Goal: Information Seeking & Learning: Understand process/instructions

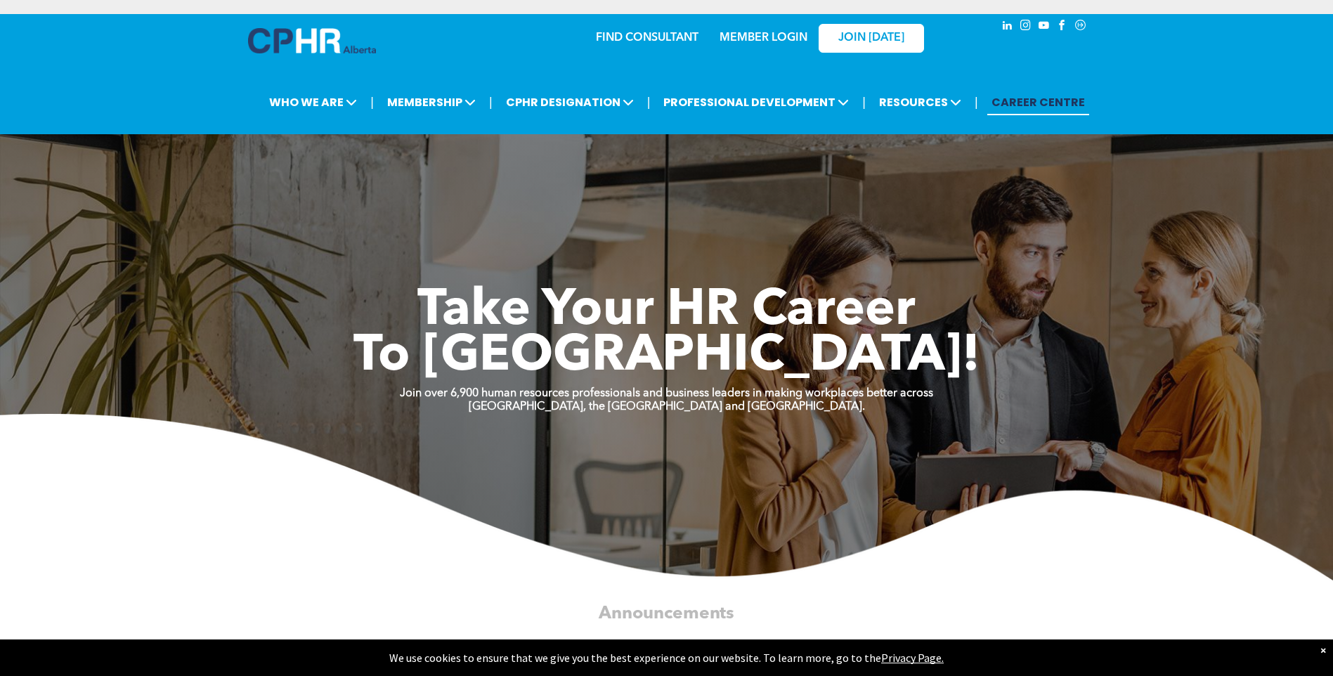
click at [757, 34] on link "MEMBER LOGIN" at bounding box center [763, 37] width 88 height 11
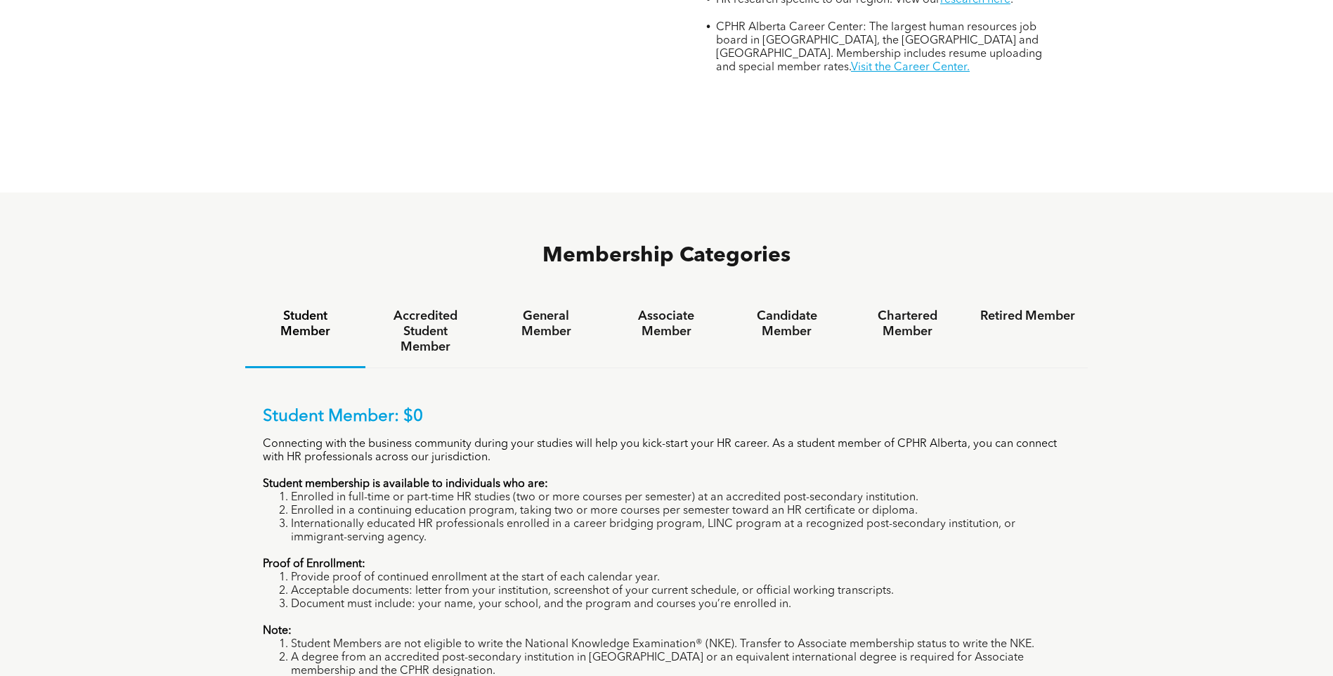
scroll to position [913, 0]
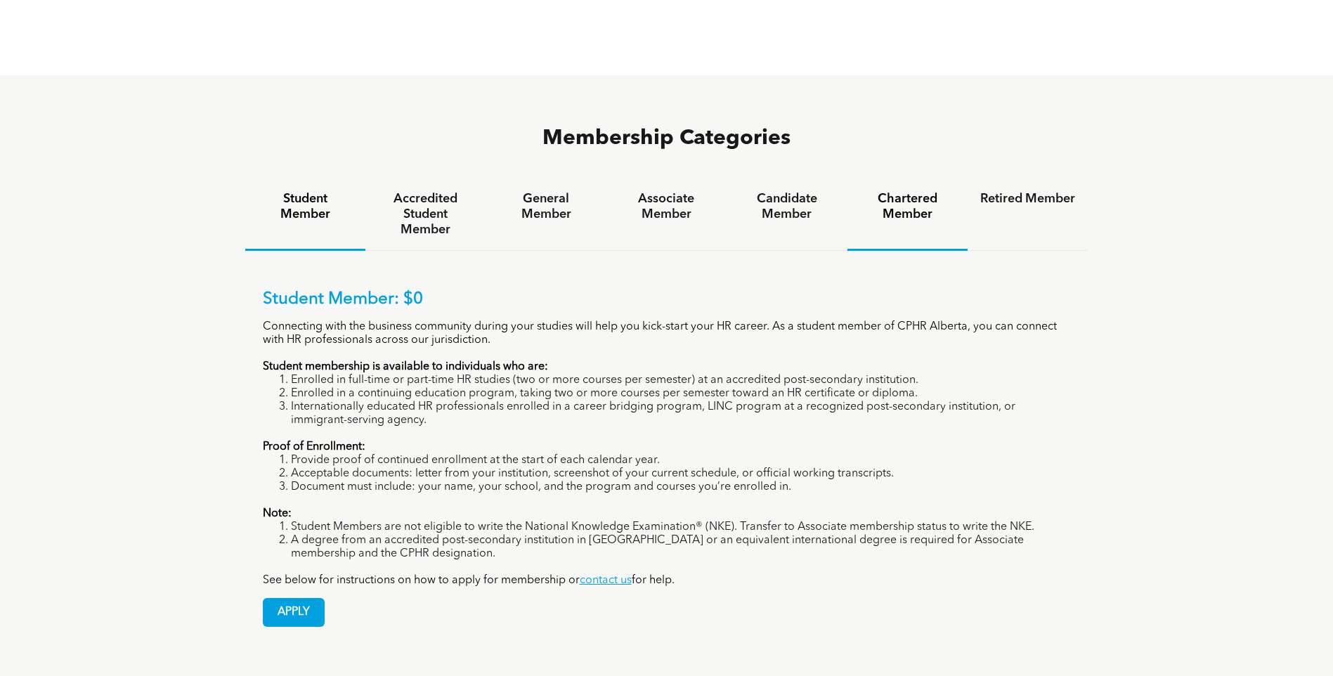
click at [907, 178] on div "Chartered Member" at bounding box center [907, 214] width 120 height 72
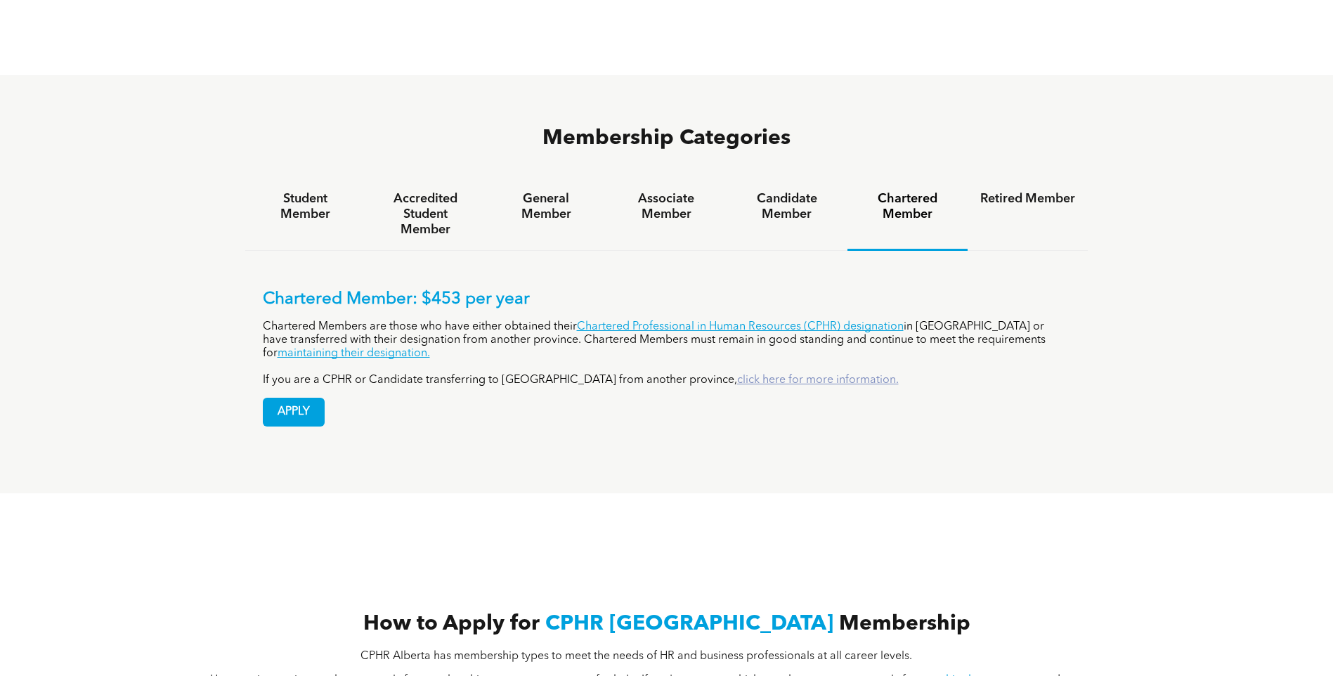
click at [737, 374] on link "click here for more information." at bounding box center [818, 379] width 162 height 11
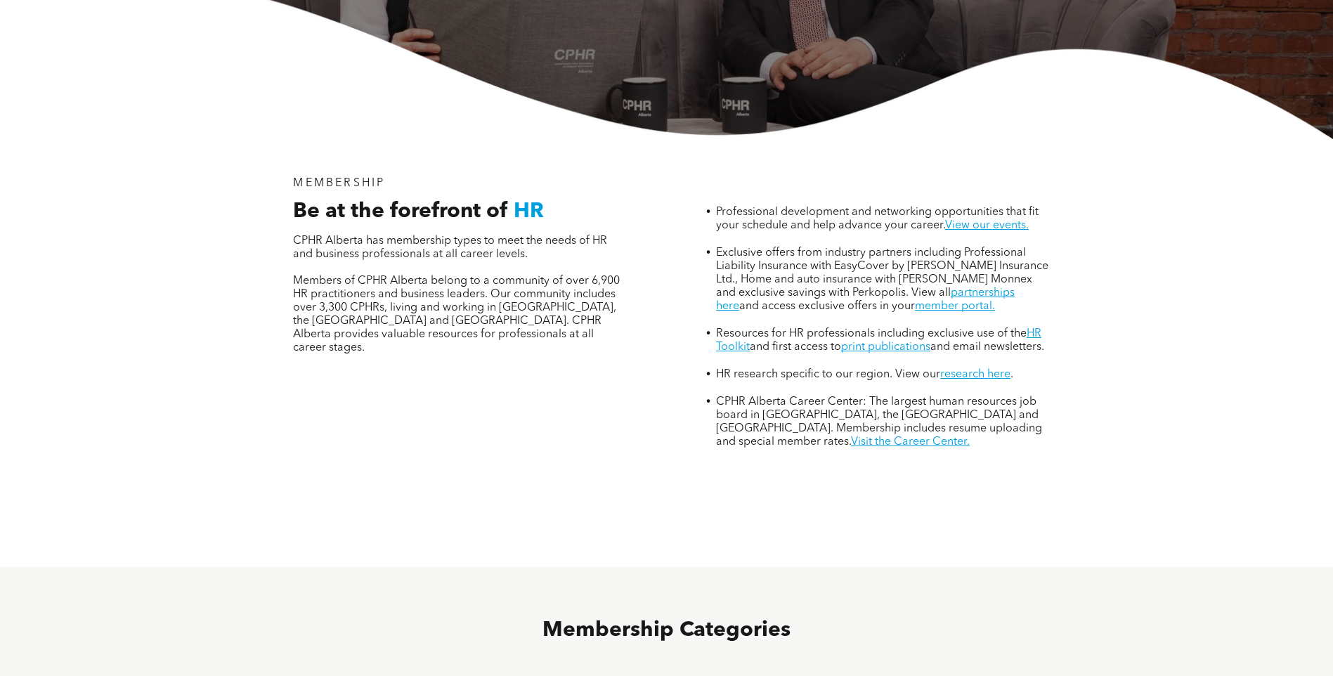
scroll to position [632, 0]
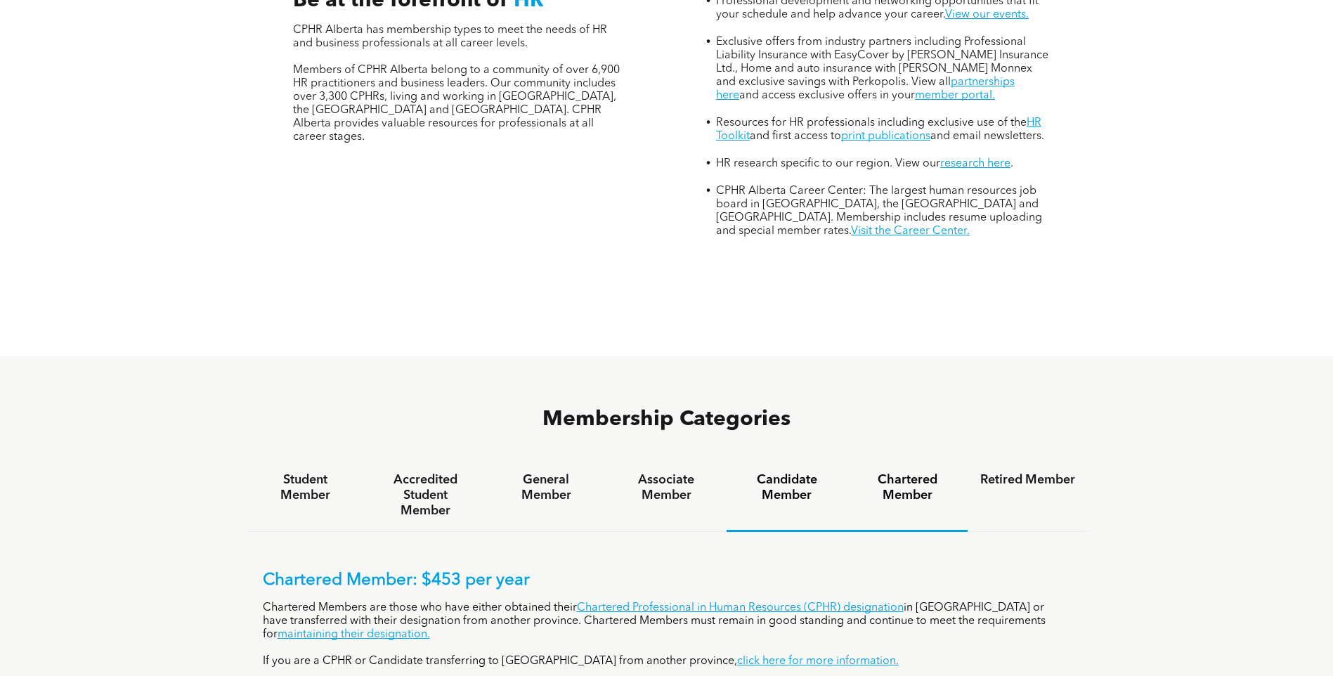
click at [780, 459] on div "Candidate Member" at bounding box center [786, 495] width 120 height 72
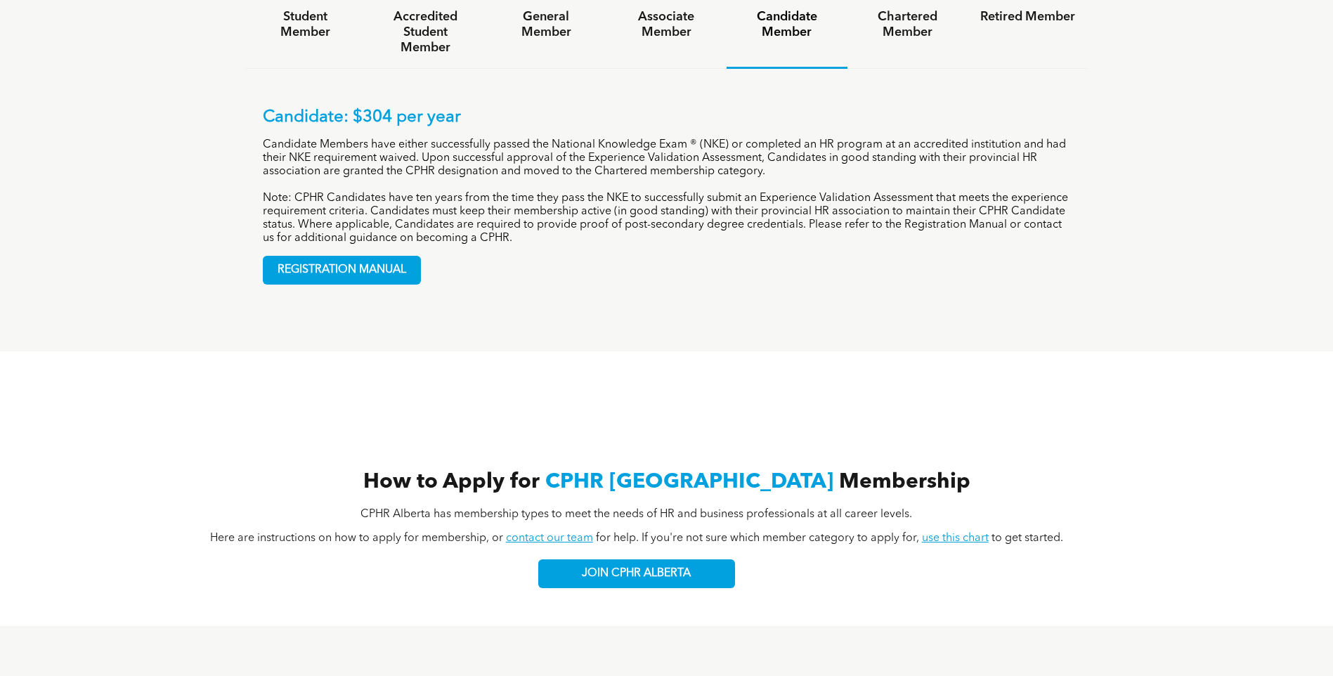
scroll to position [913, 0]
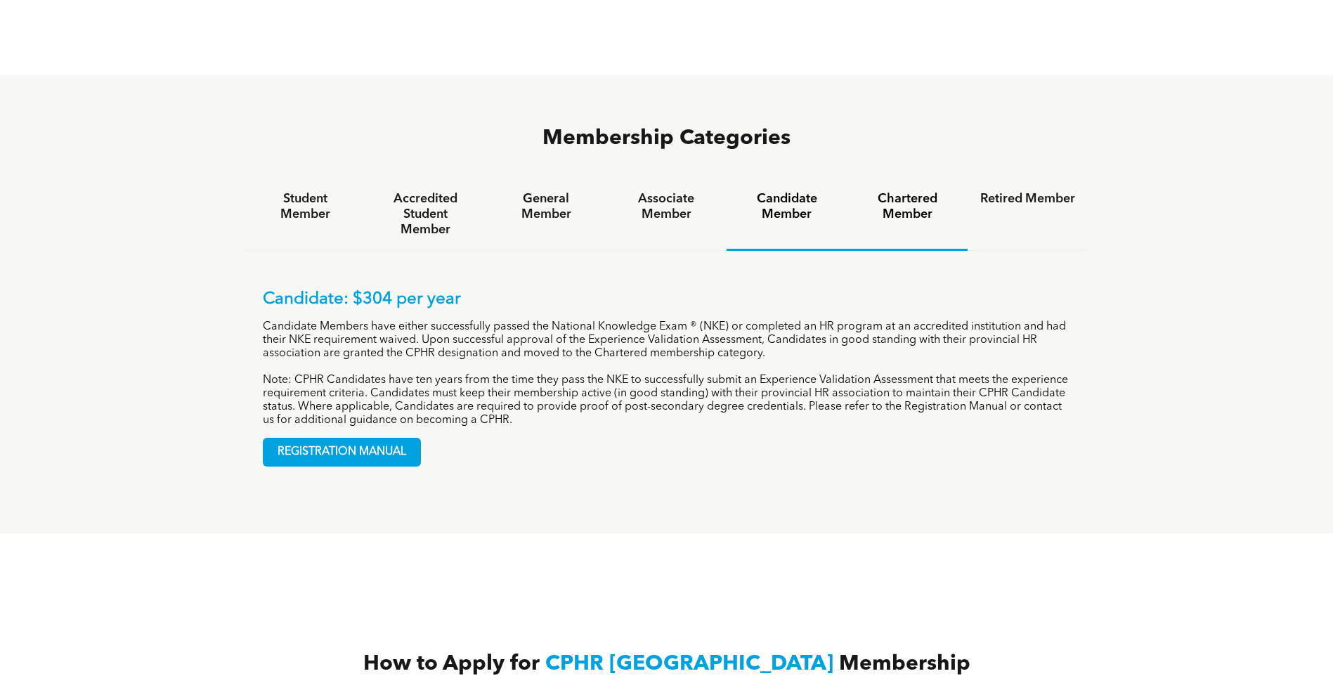
click at [899, 191] on h4 "Chartered Member" at bounding box center [907, 206] width 95 height 31
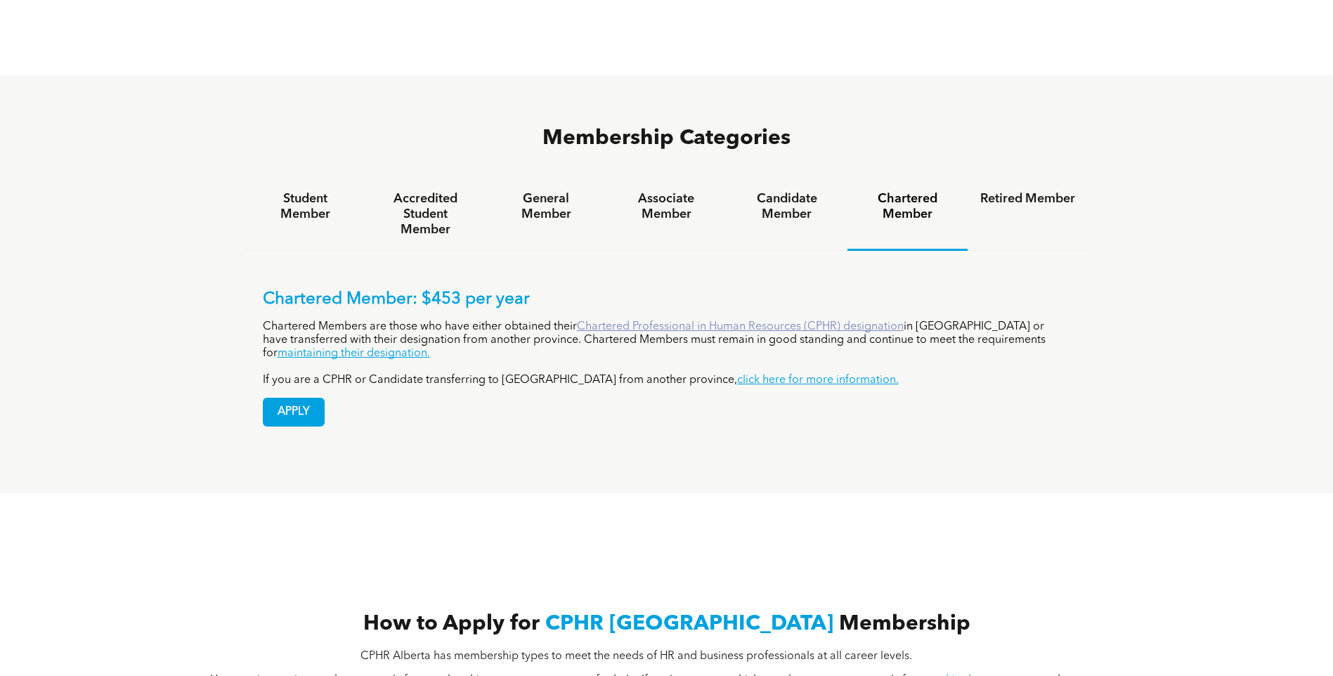
click at [831, 321] on link "Chartered Professional in Human Resources (CPHR) designation" at bounding box center [740, 326] width 327 height 11
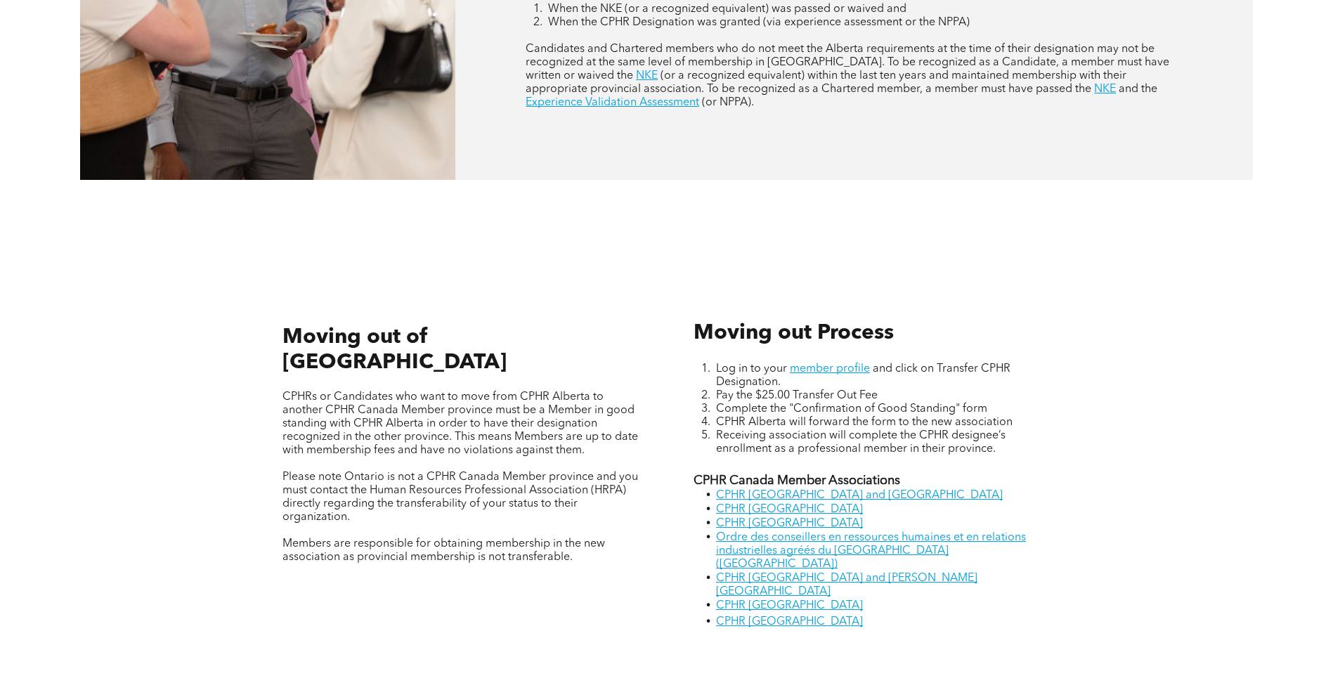
scroll to position [702, 0]
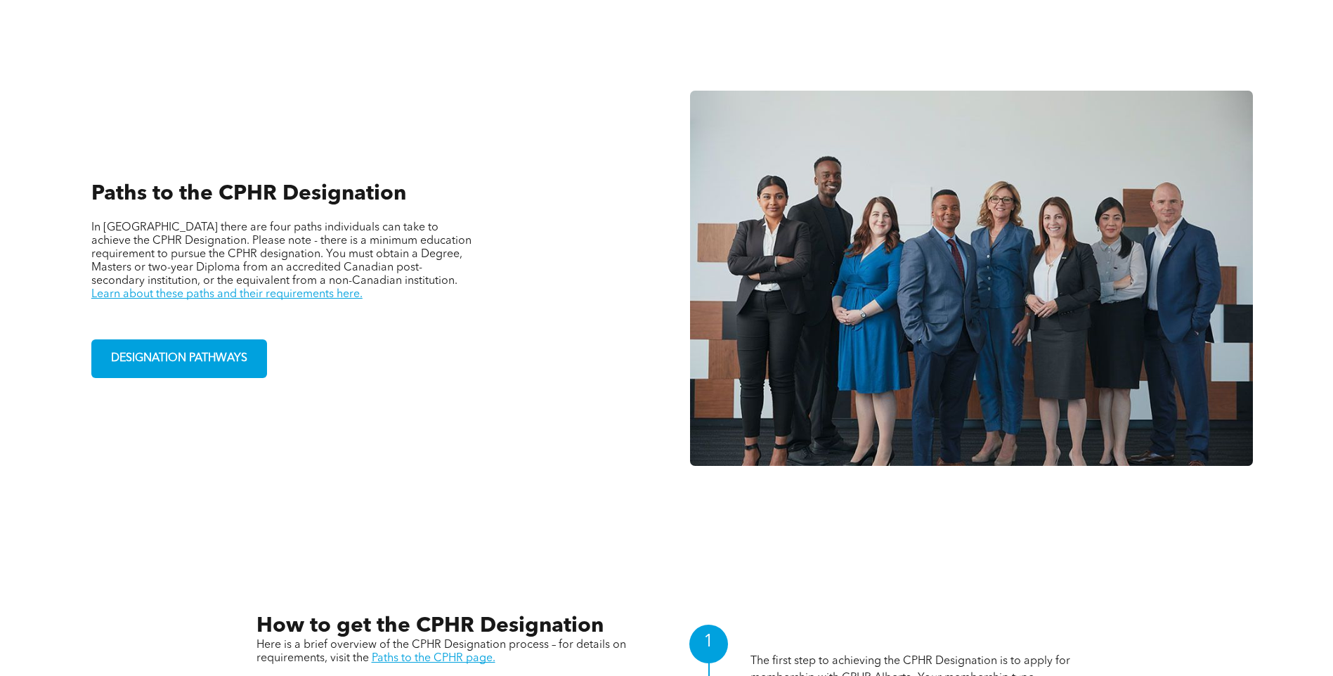
scroll to position [843, 0]
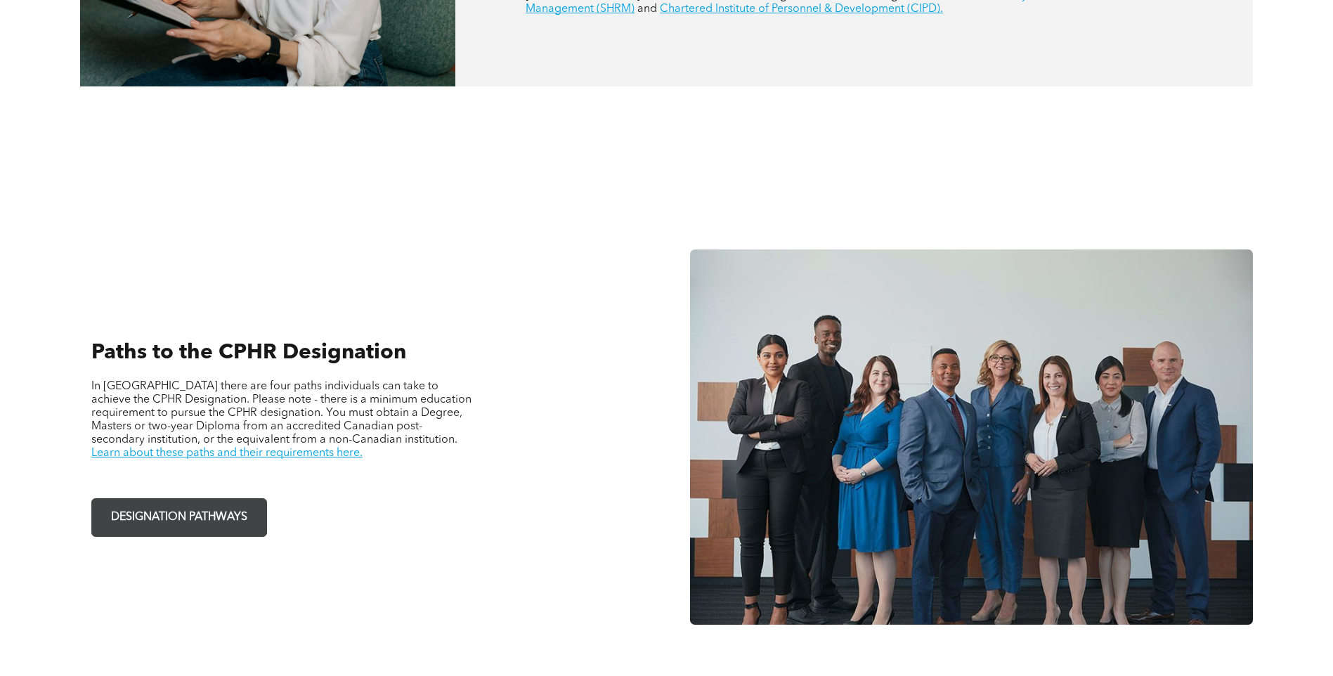
click at [207, 513] on span "DESIGNATION PATHWAYS" at bounding box center [179, 517] width 146 height 27
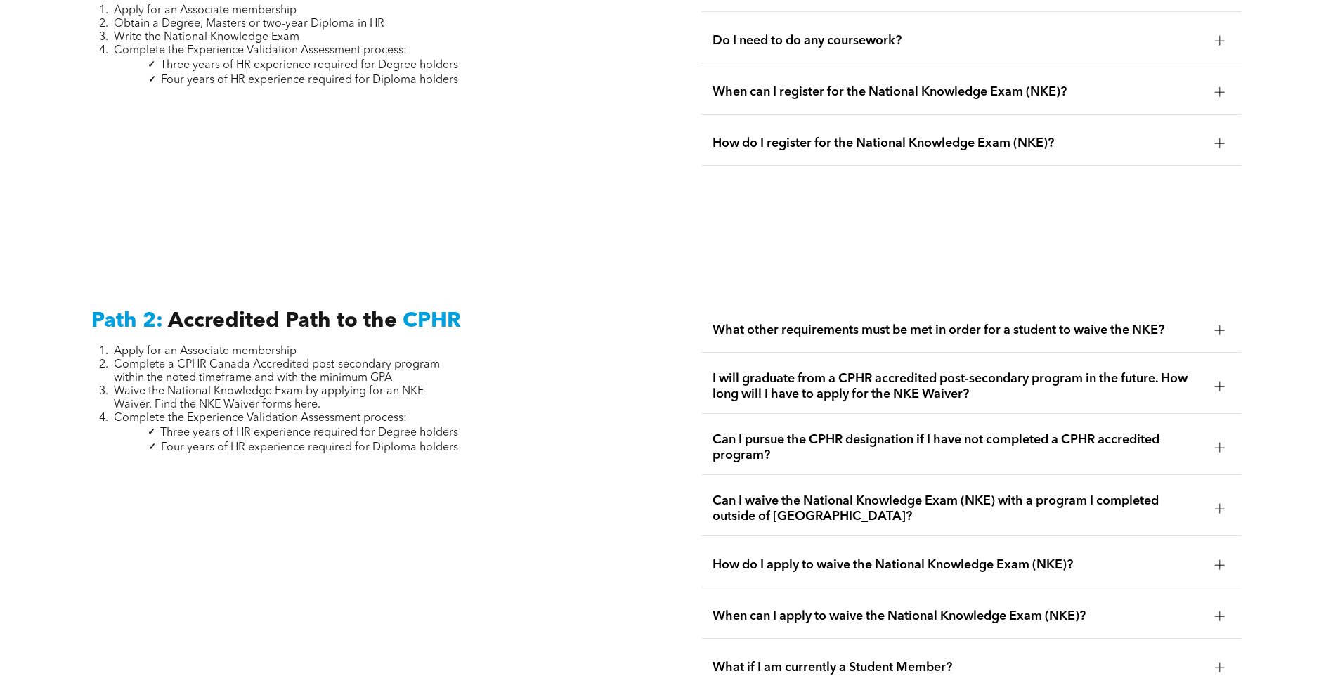
scroll to position [1897, 0]
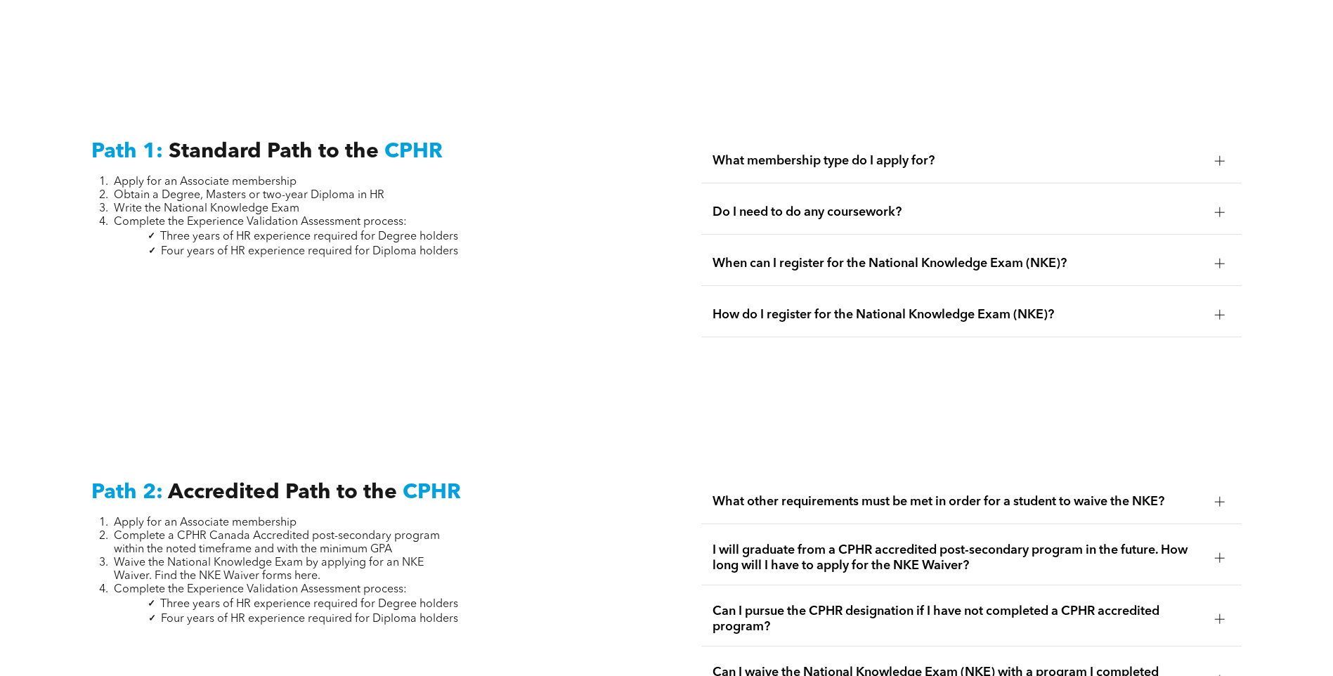
click at [1208, 200] on div "Do I need to do any coursework?" at bounding box center [971, 212] width 540 height 44
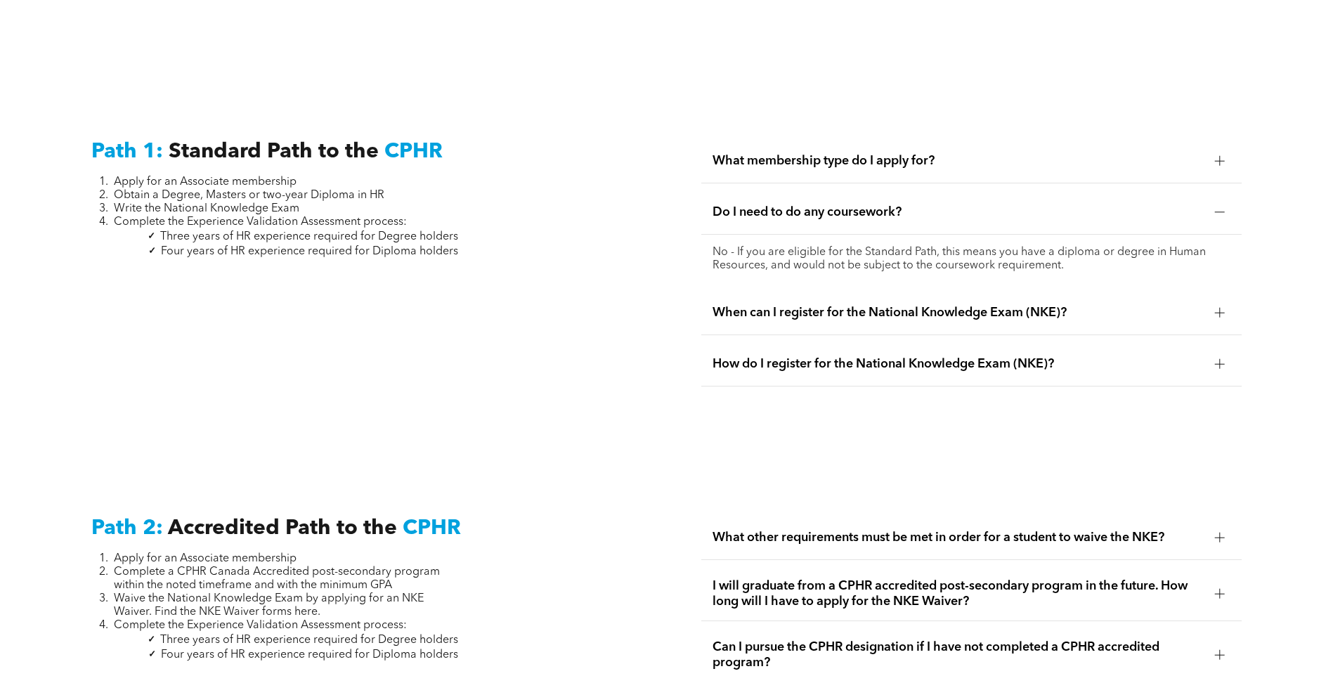
click at [936, 204] on span "Do I need to do any coursework?" at bounding box center [957, 211] width 491 height 15
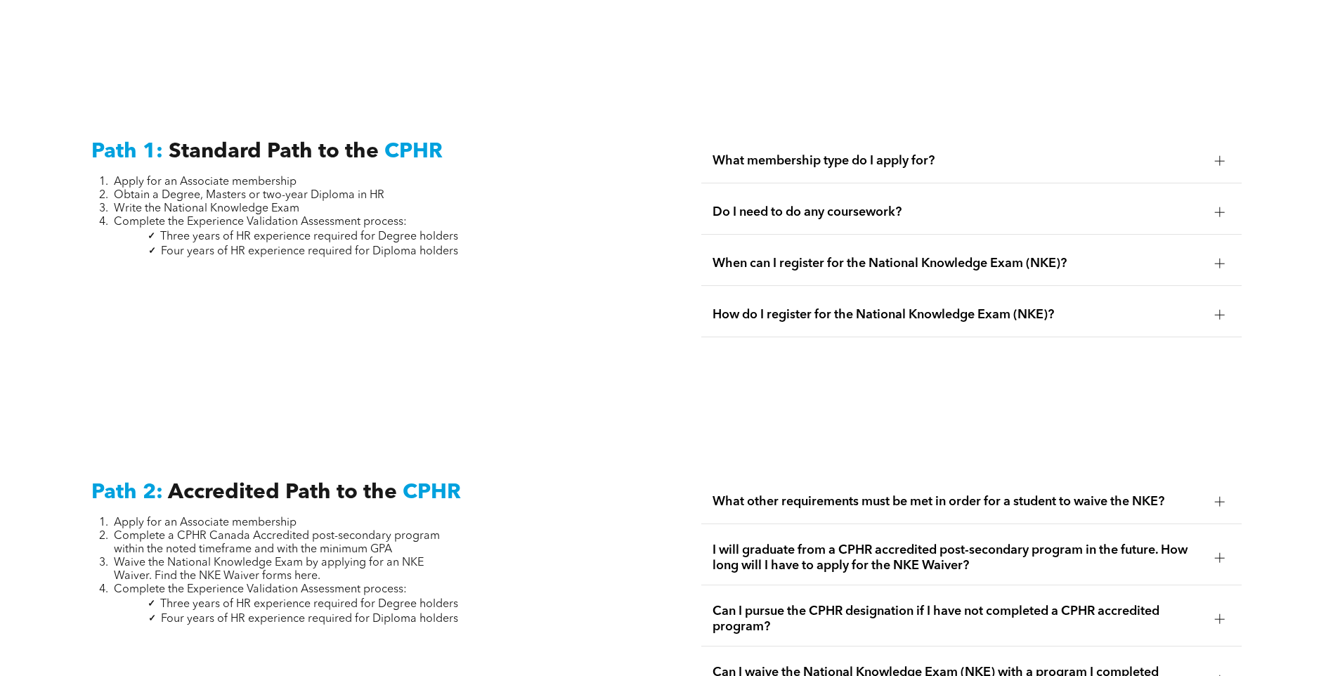
click at [812, 153] on span "What membership type do I apply for?" at bounding box center [957, 160] width 491 height 15
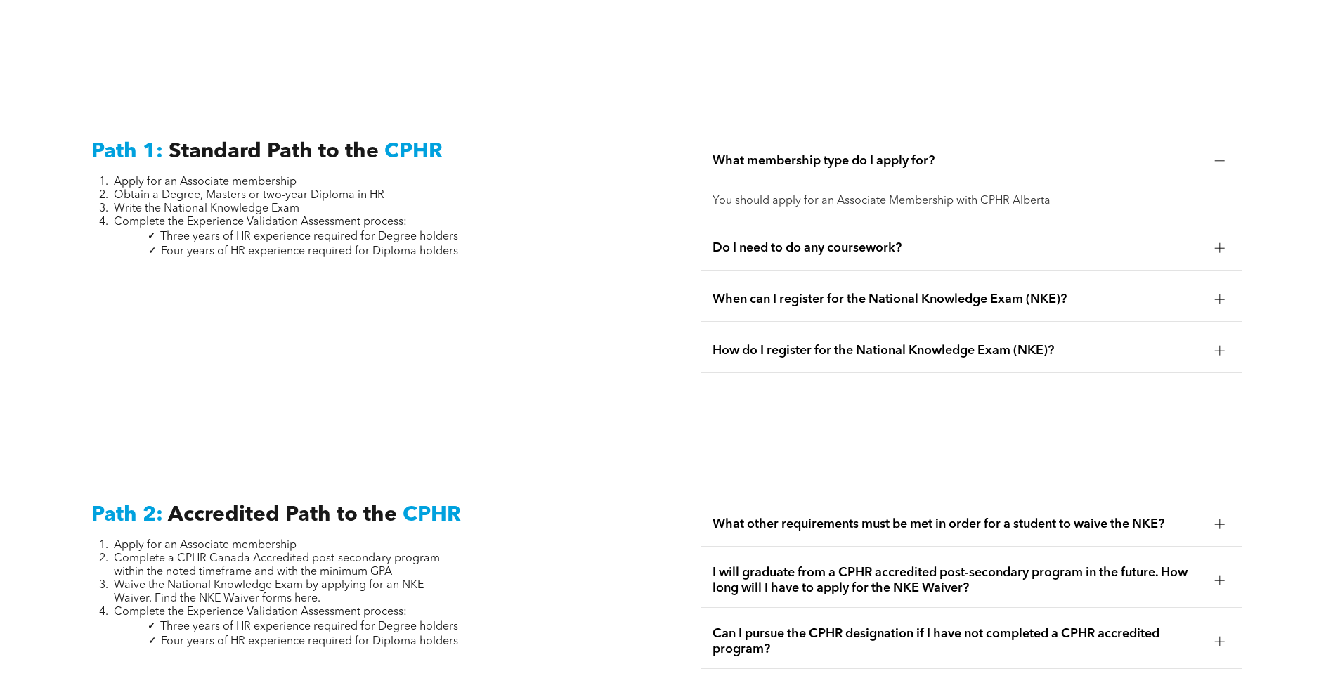
click at [812, 153] on span "What membership type do I apply for?" at bounding box center [957, 160] width 491 height 15
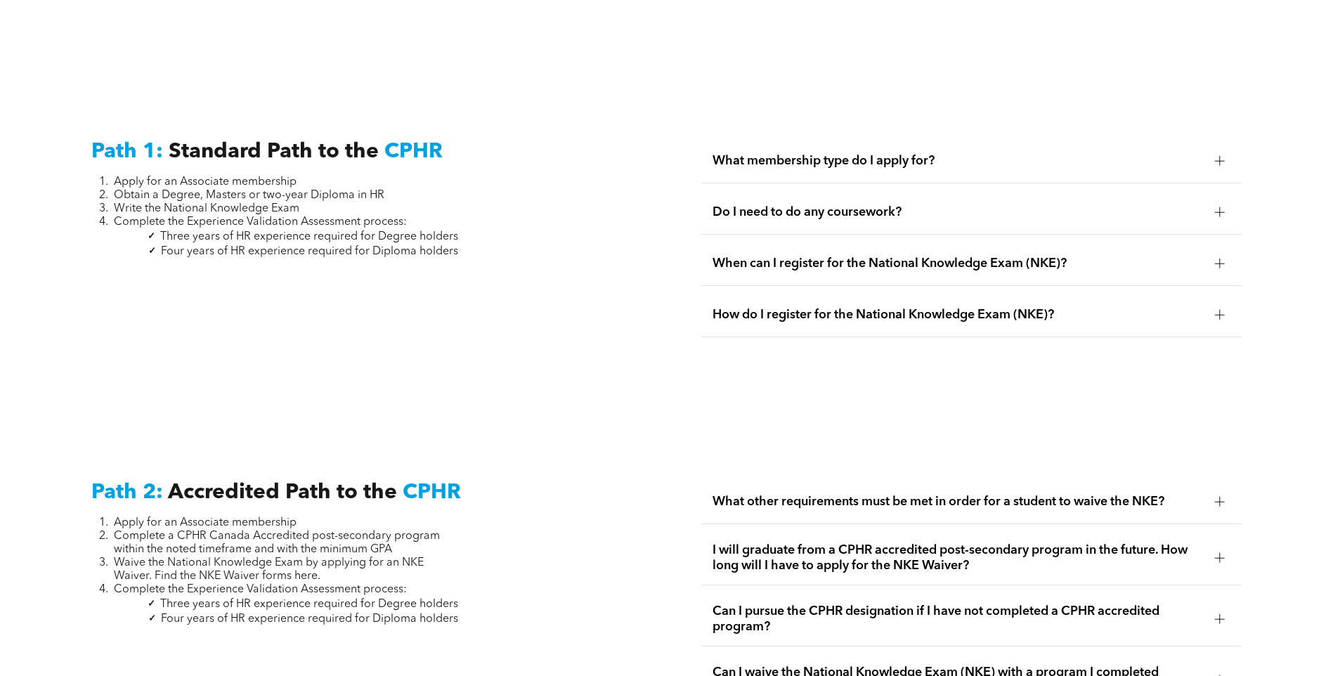
click at [832, 256] on span "When can I register for the National Knowledge Exam (NKE)?" at bounding box center [957, 263] width 491 height 15
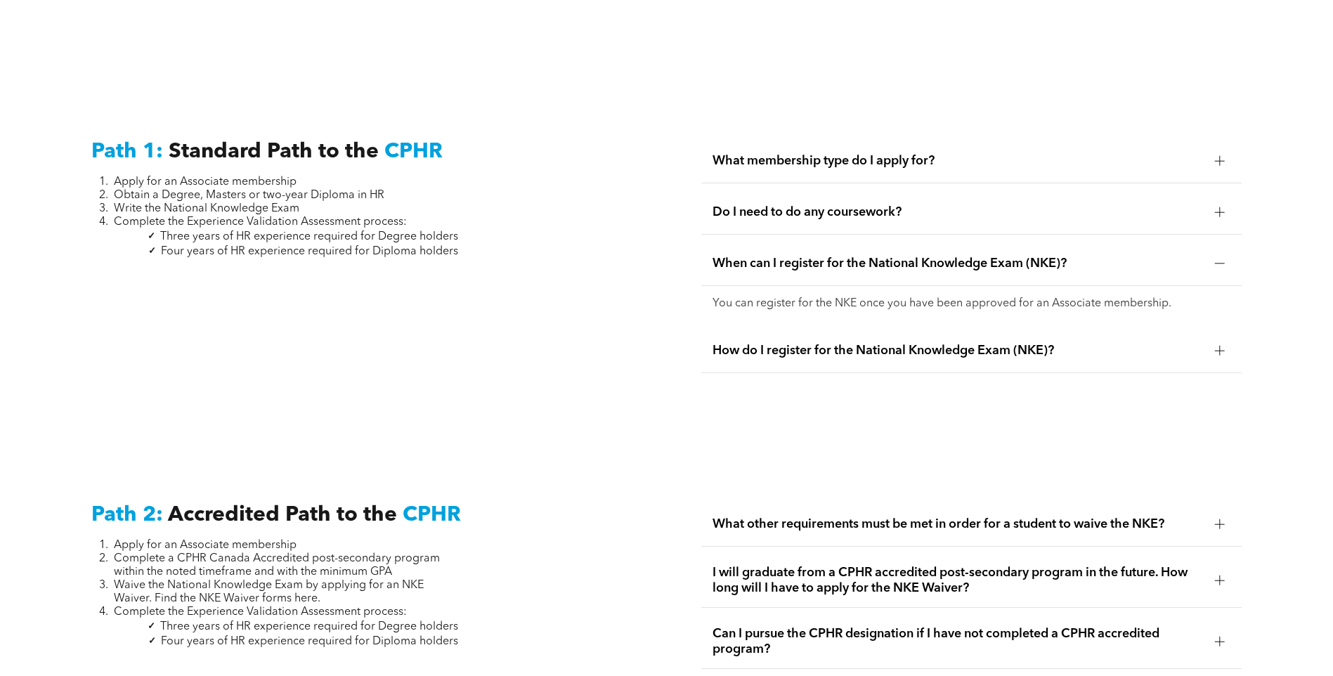
click at [832, 256] on span "When can I register for the National Knowledge Exam (NKE)?" at bounding box center [957, 263] width 491 height 15
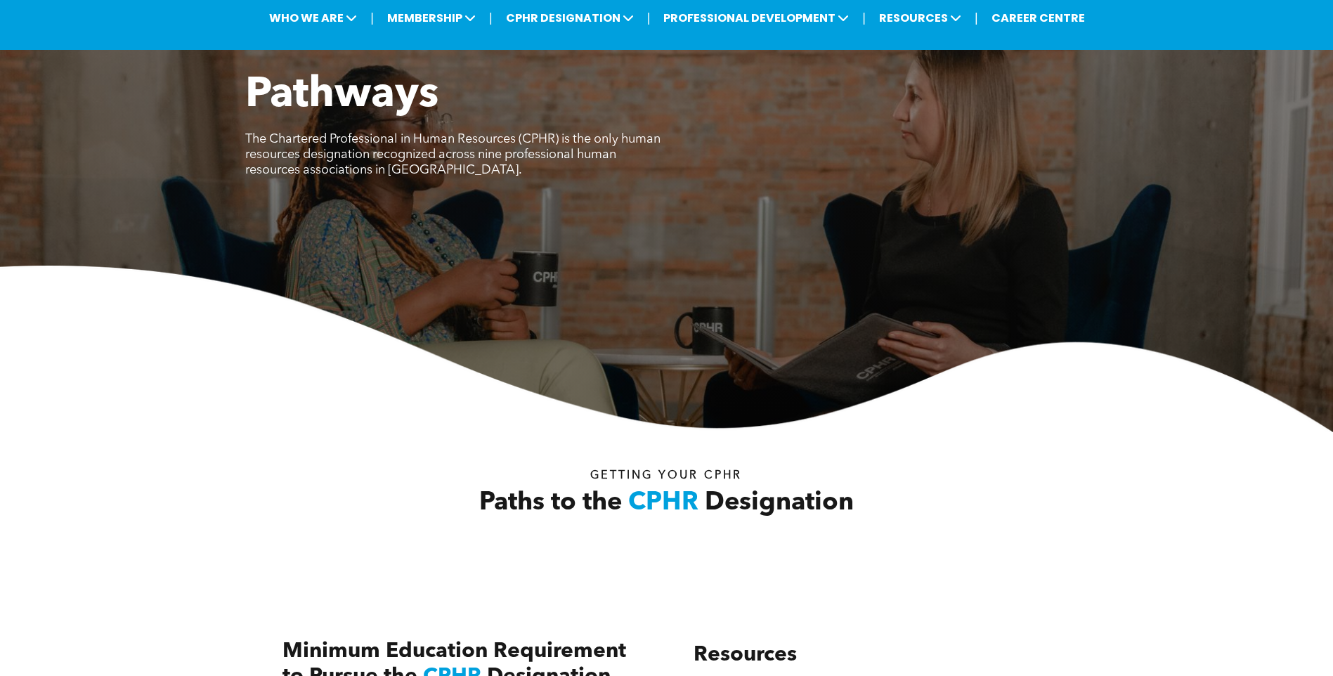
scroll to position [0, 0]
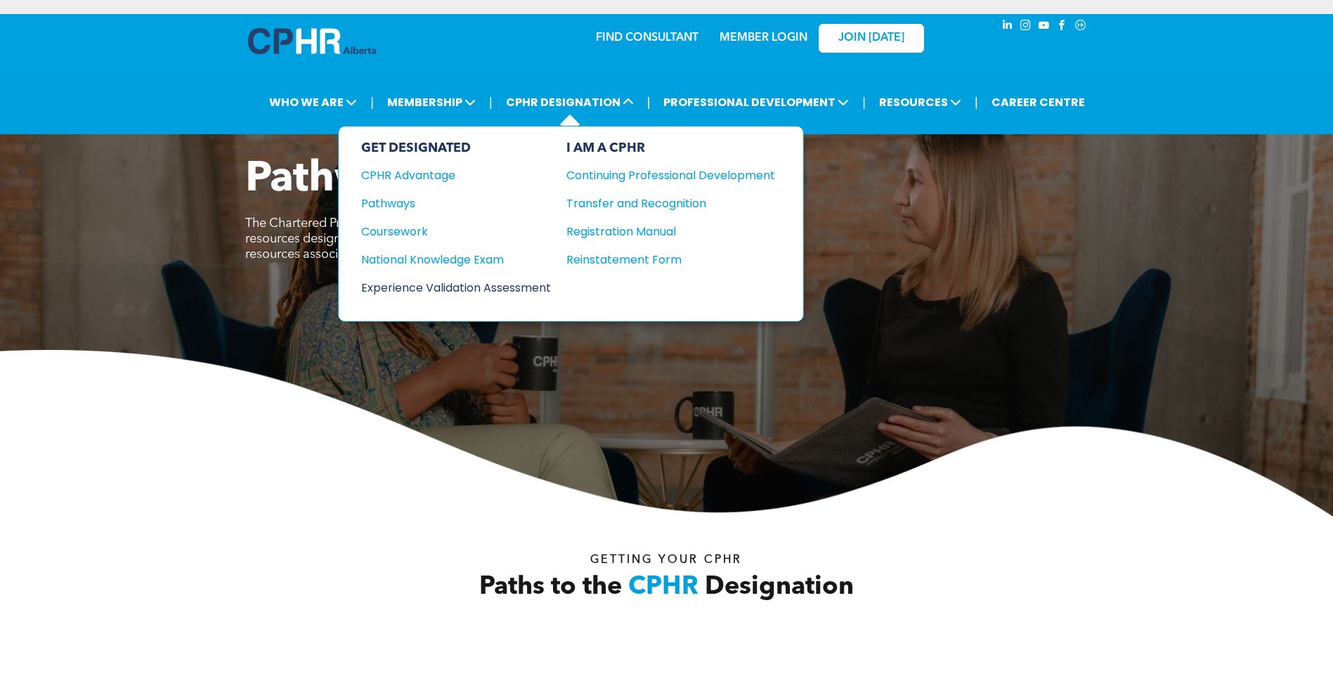
click at [457, 289] on div "Experience Validation Assessment" at bounding box center [446, 288] width 171 height 18
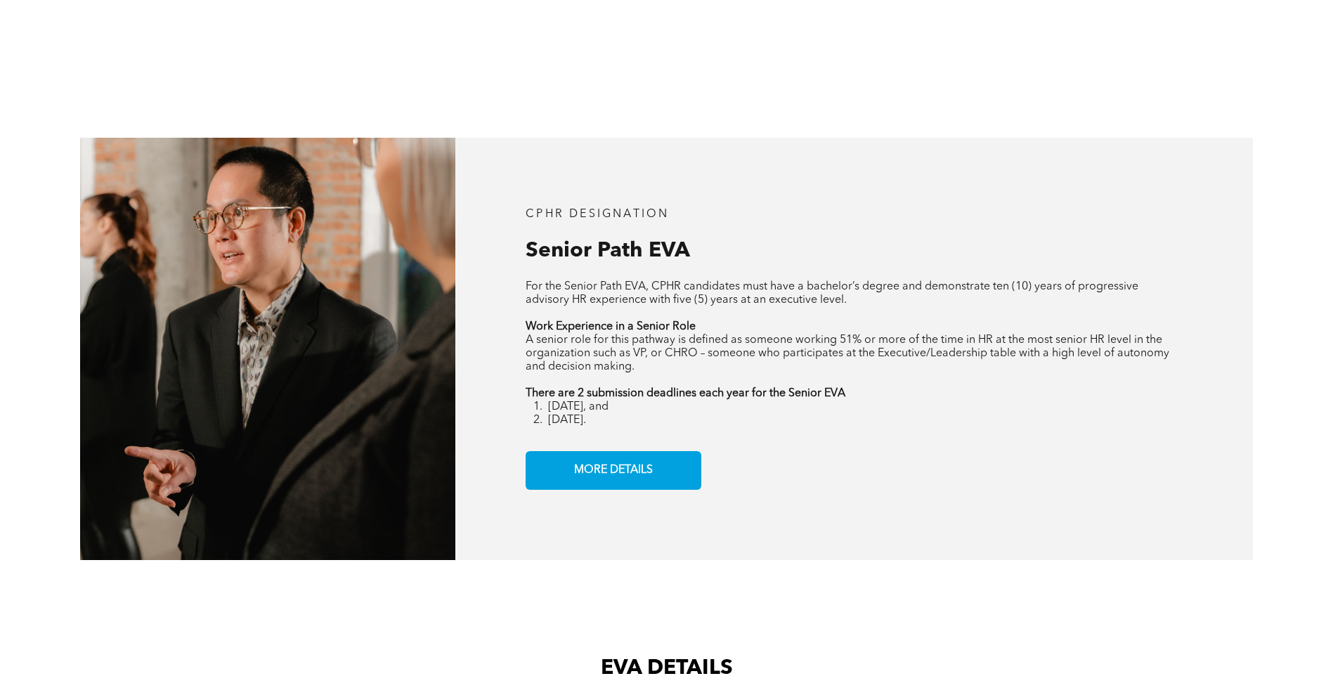
scroll to position [1967, 0]
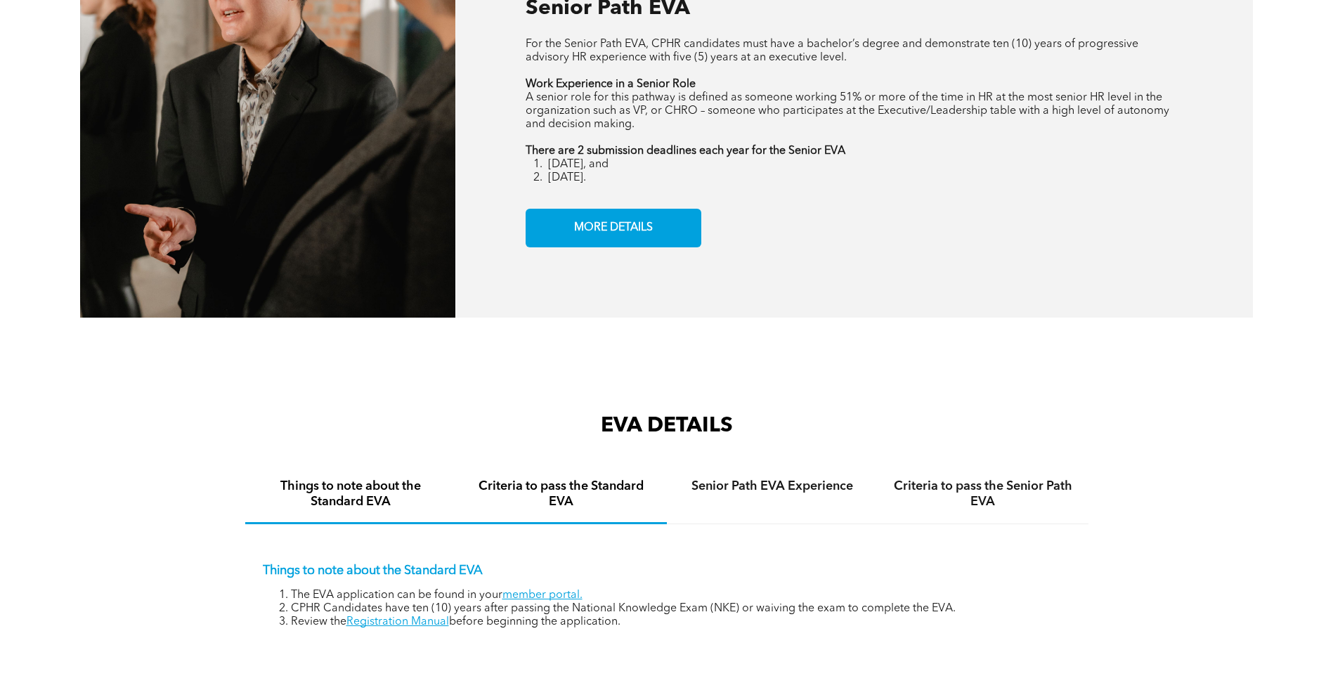
click at [563, 479] on h4 "Criteria to pass the Standard EVA" at bounding box center [561, 493] width 185 height 31
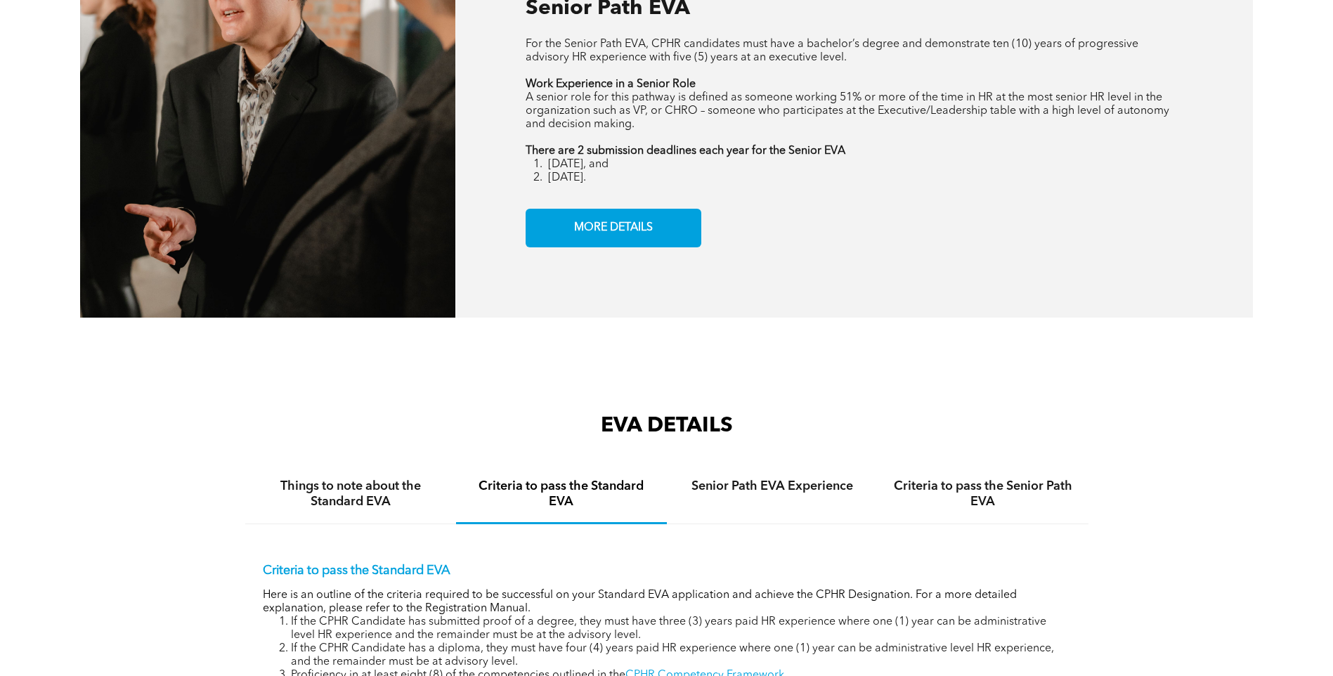
click at [260, 381] on div "CPHR DESIGNATION Senior Path EVA For the Senior Path EVA, CPHR candidates must …" at bounding box center [666, 106] width 1333 height 582
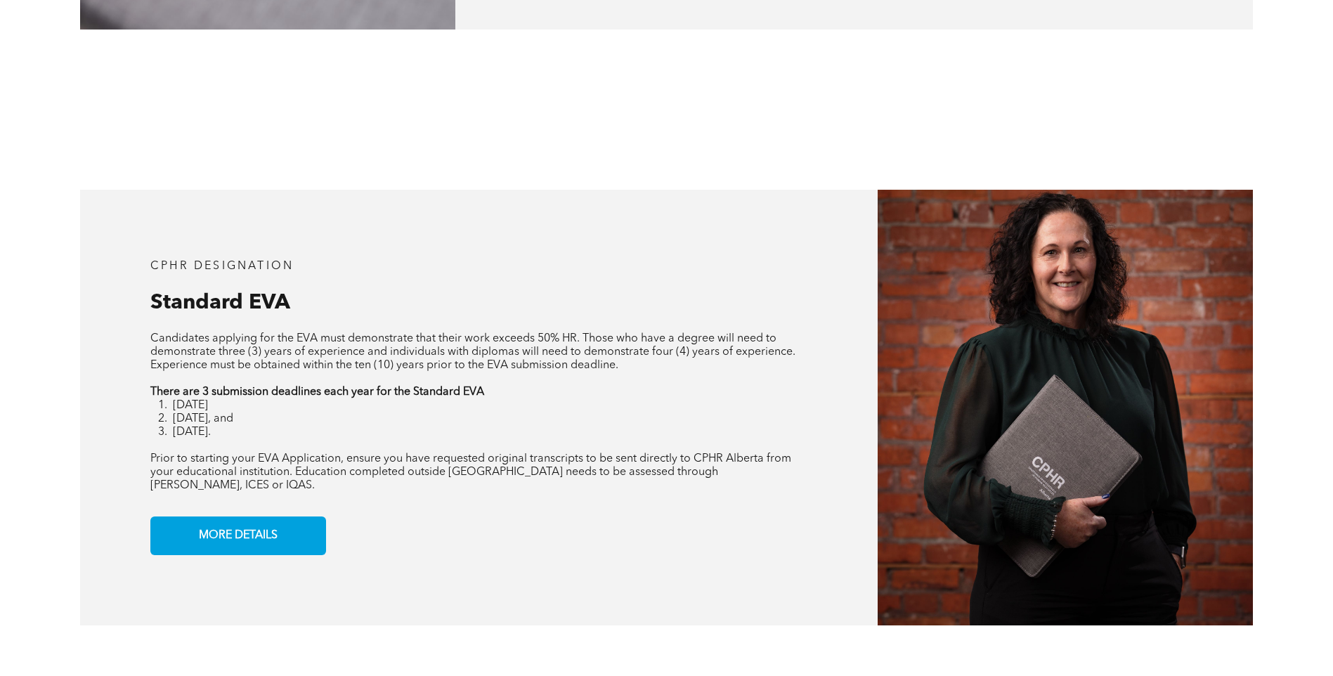
scroll to position [1264, 0]
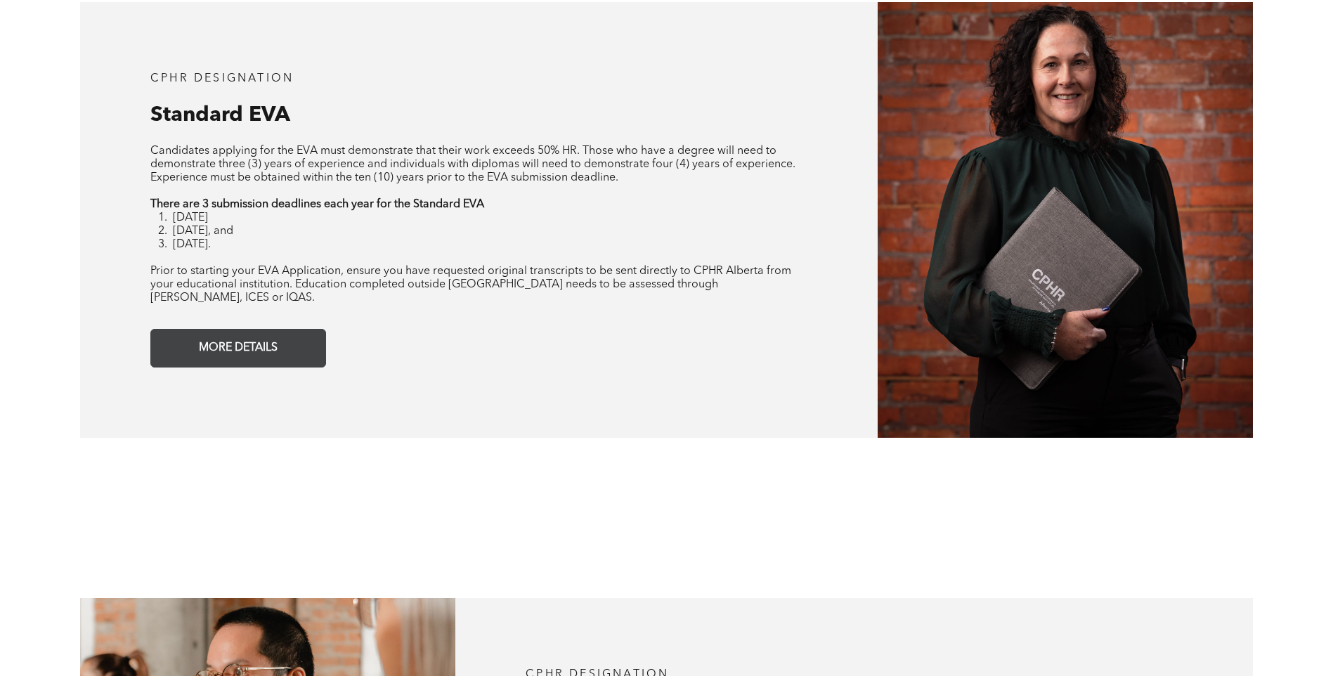
click at [210, 342] on span "MORE DETAILS" at bounding box center [238, 347] width 89 height 27
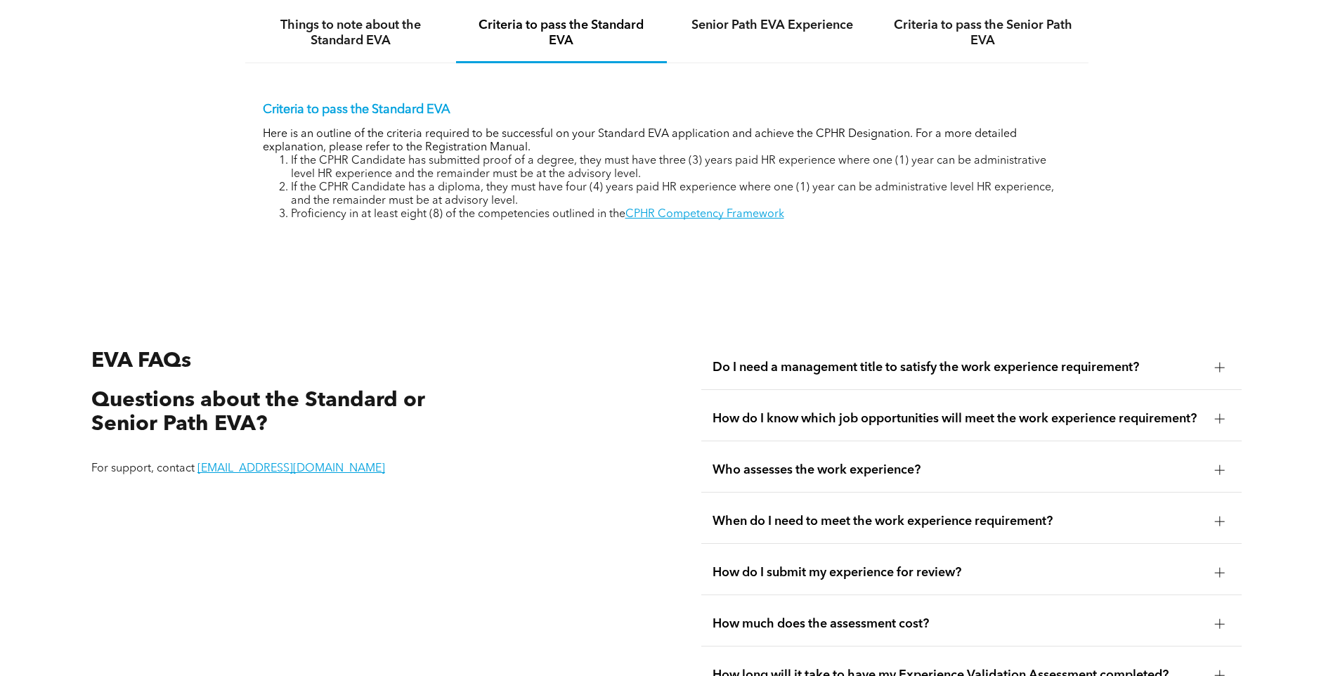
scroll to position [2702, 0]
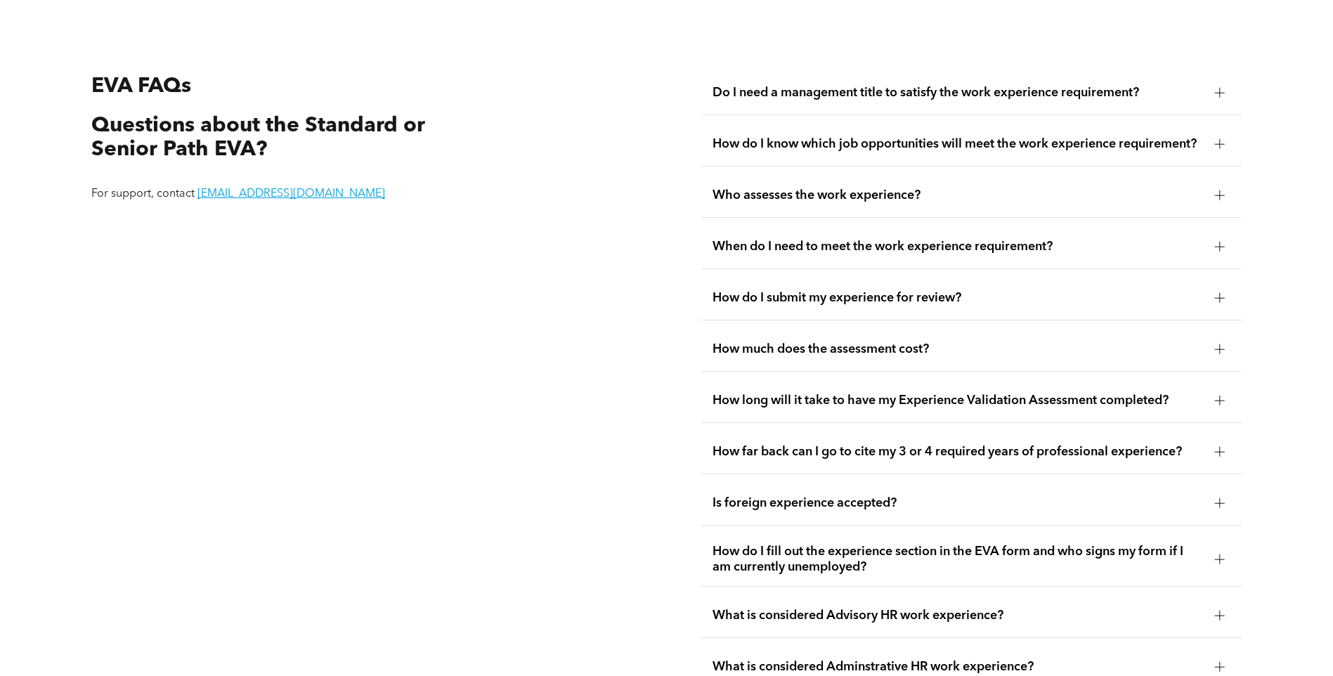
click at [789, 379] on div "How long will it take to have my Experience Validation Assessment completed?" at bounding box center [971, 401] width 540 height 44
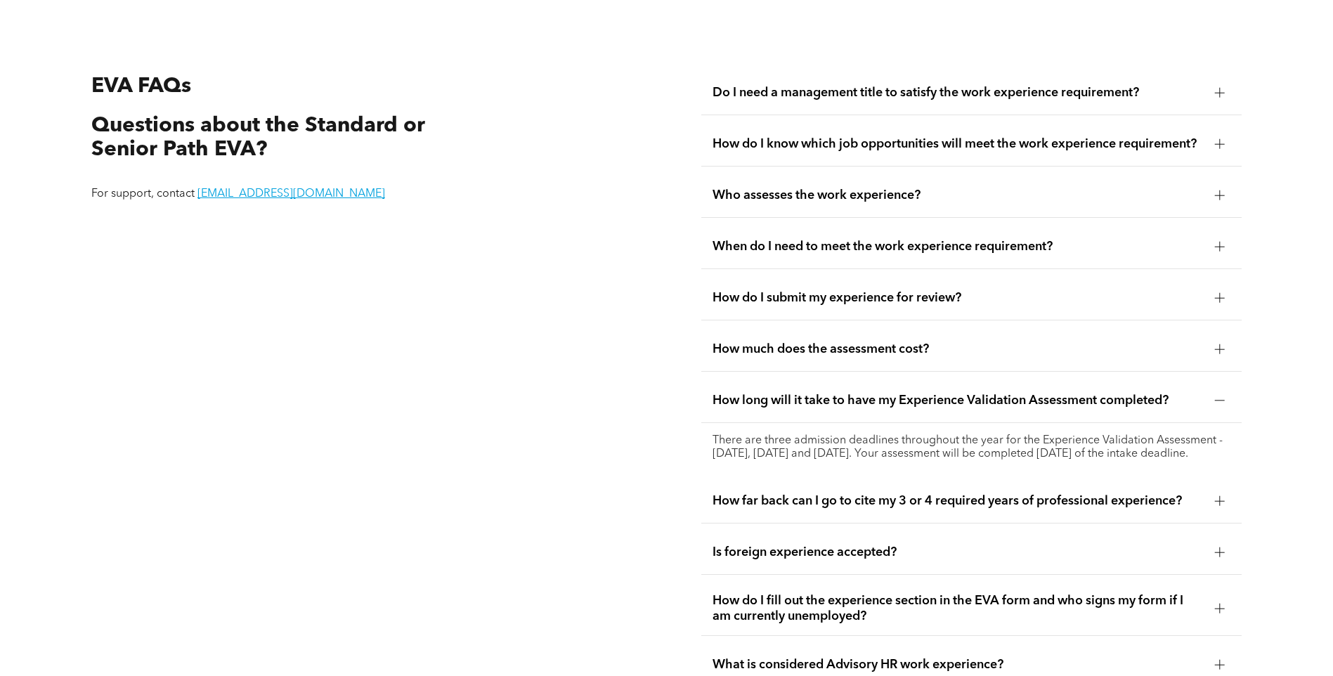
scroll to position [2773, 0]
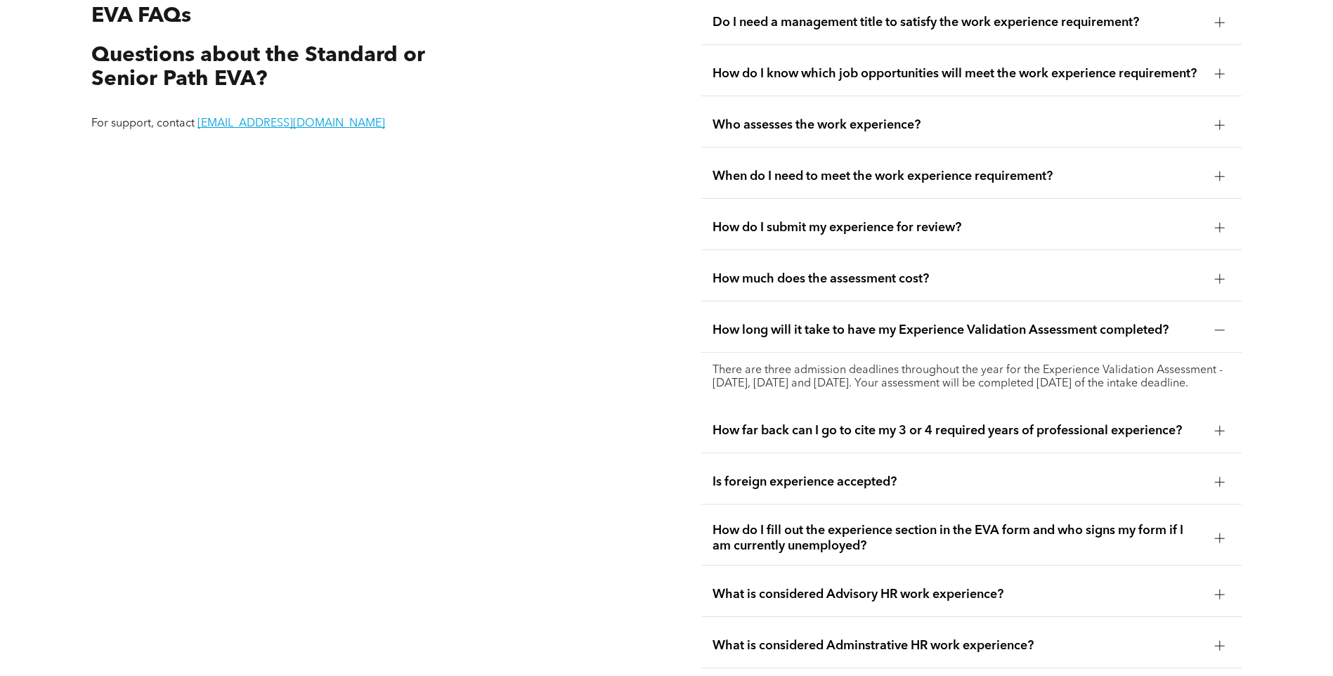
click at [832, 447] on div "How far back can I go to cite my 3 or 4 required years of professional experien…" at bounding box center [971, 431] width 540 height 44
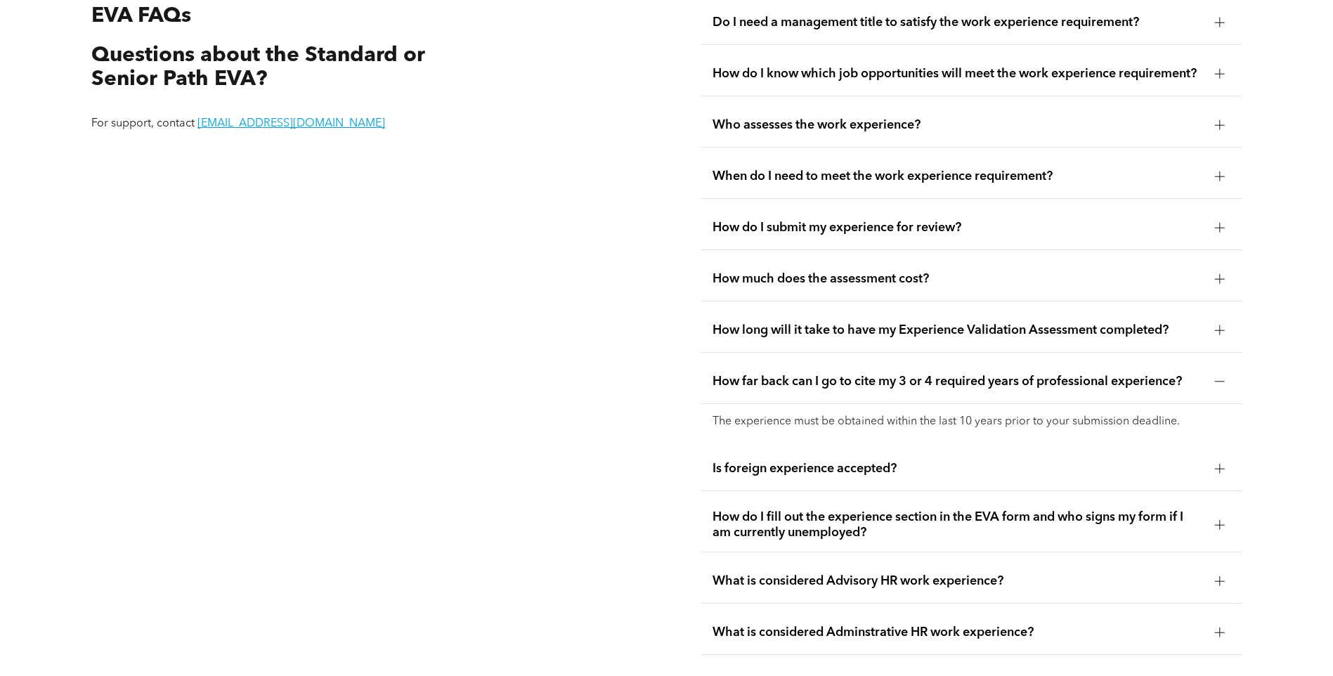
click at [846, 518] on span "How do I fill out the experience section in the EVA form and who signs my form …" at bounding box center [957, 524] width 491 height 31
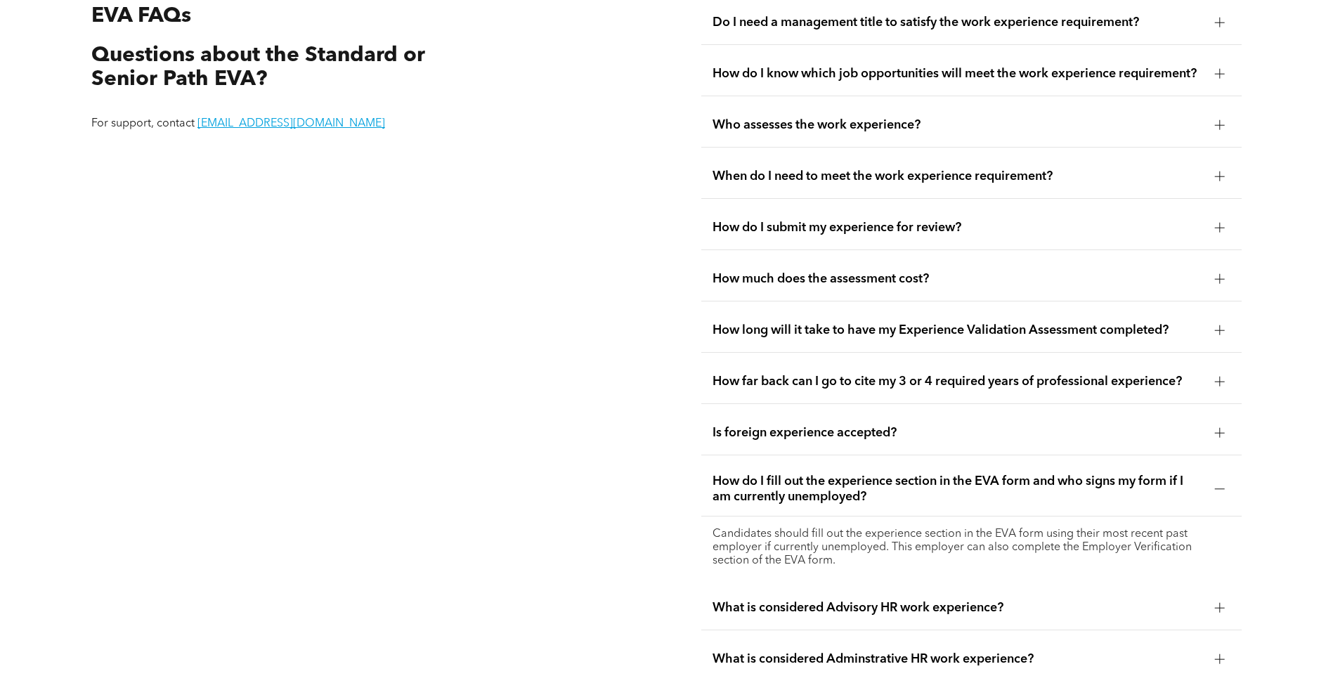
click at [848, 277] on span "How much does the assessment cost?" at bounding box center [957, 278] width 491 height 15
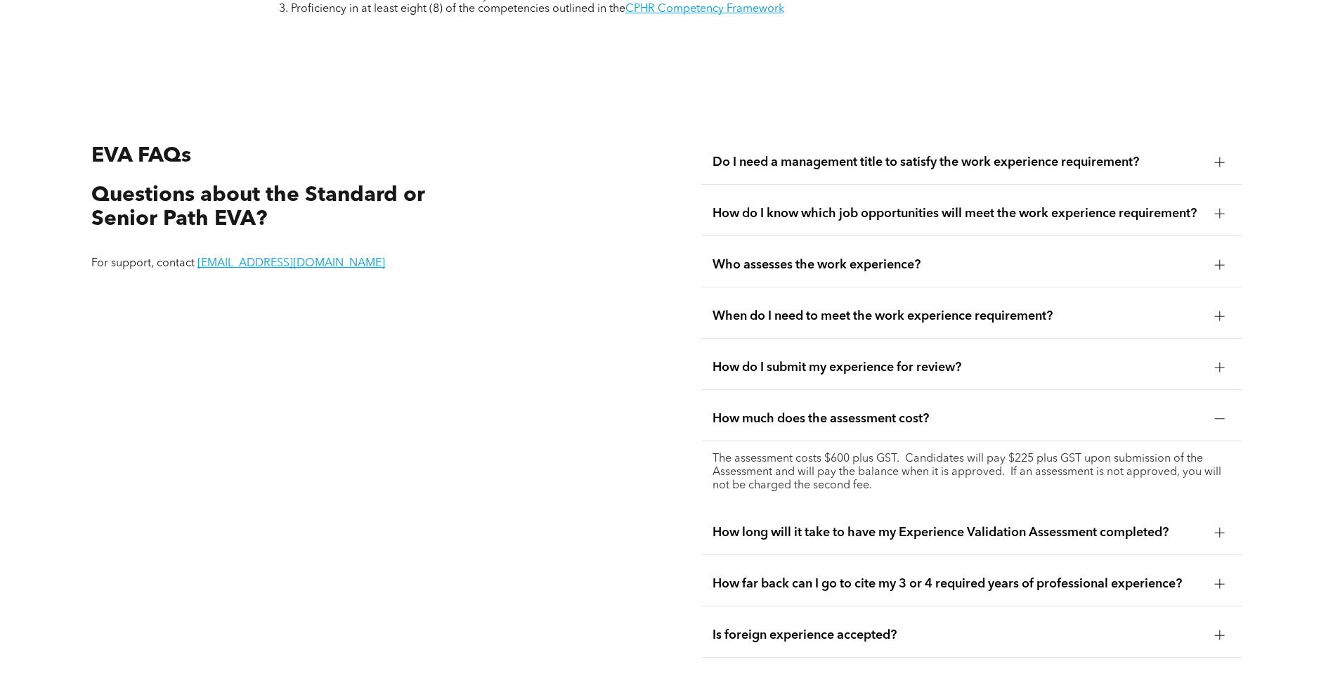
scroll to position [2632, 0]
click at [851, 360] on span "How do I submit my experience for review?" at bounding box center [957, 367] width 491 height 15
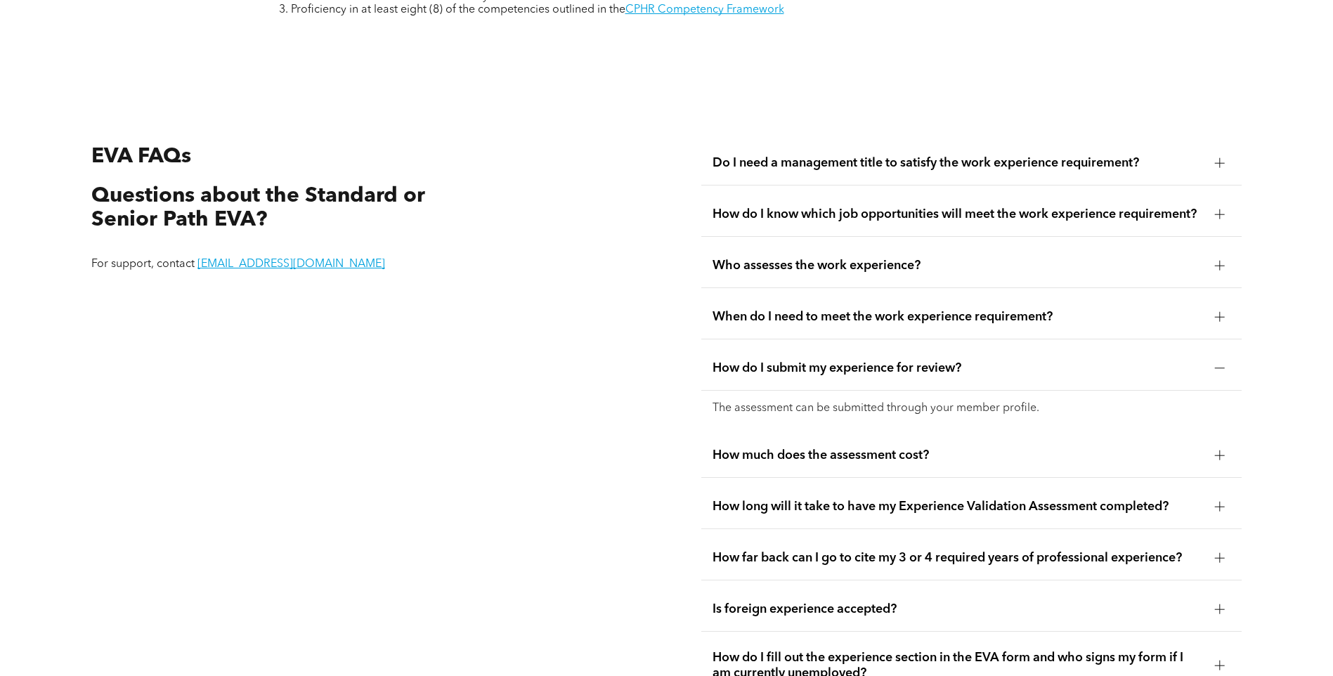
click at [856, 316] on span "When do I need to meet the work experience requirement?" at bounding box center [957, 316] width 491 height 15
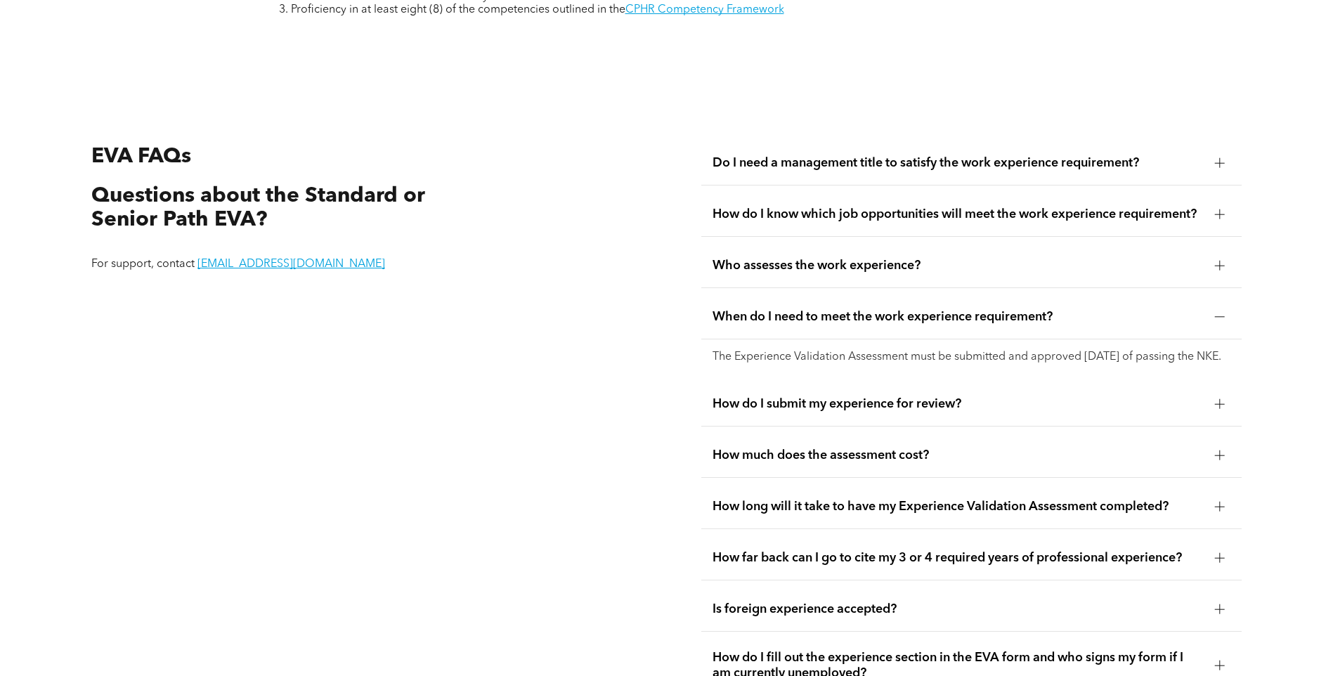
click at [807, 261] on span "Who assesses the work experience?" at bounding box center [957, 265] width 491 height 15
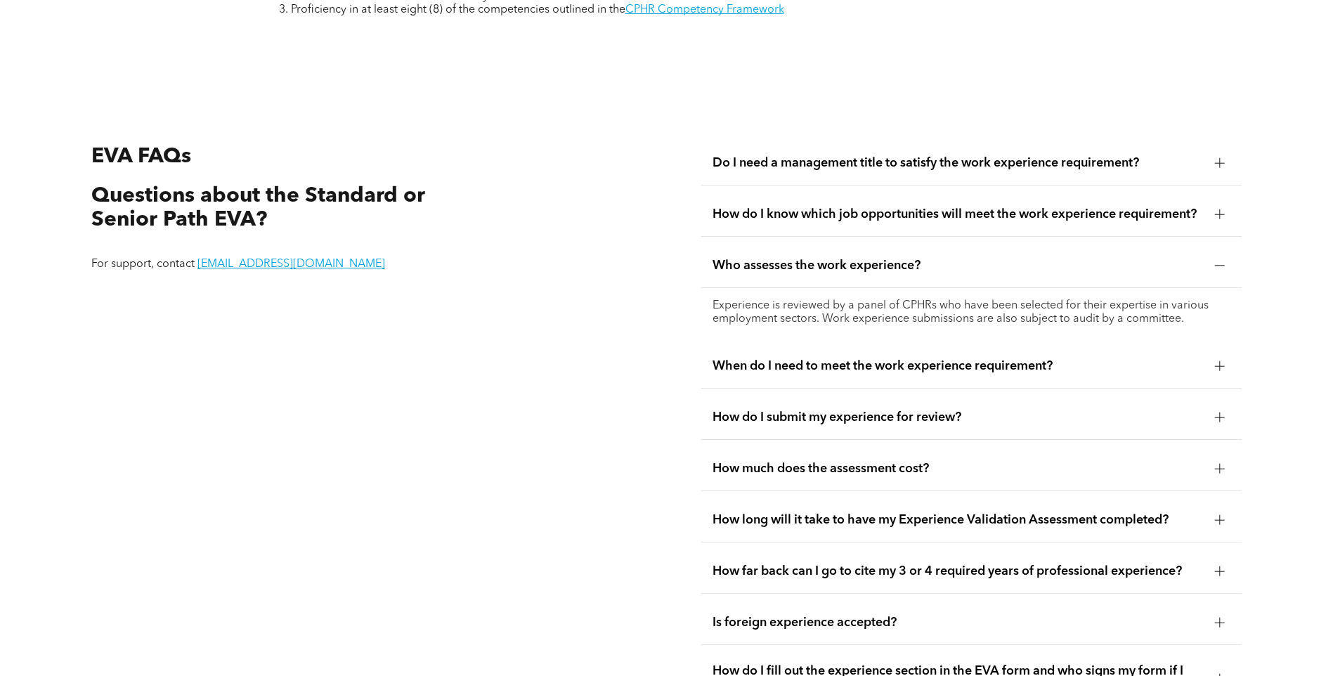
click at [811, 207] on span "How do I know which job opportunities will meet the work experience requirement?" at bounding box center [957, 214] width 491 height 15
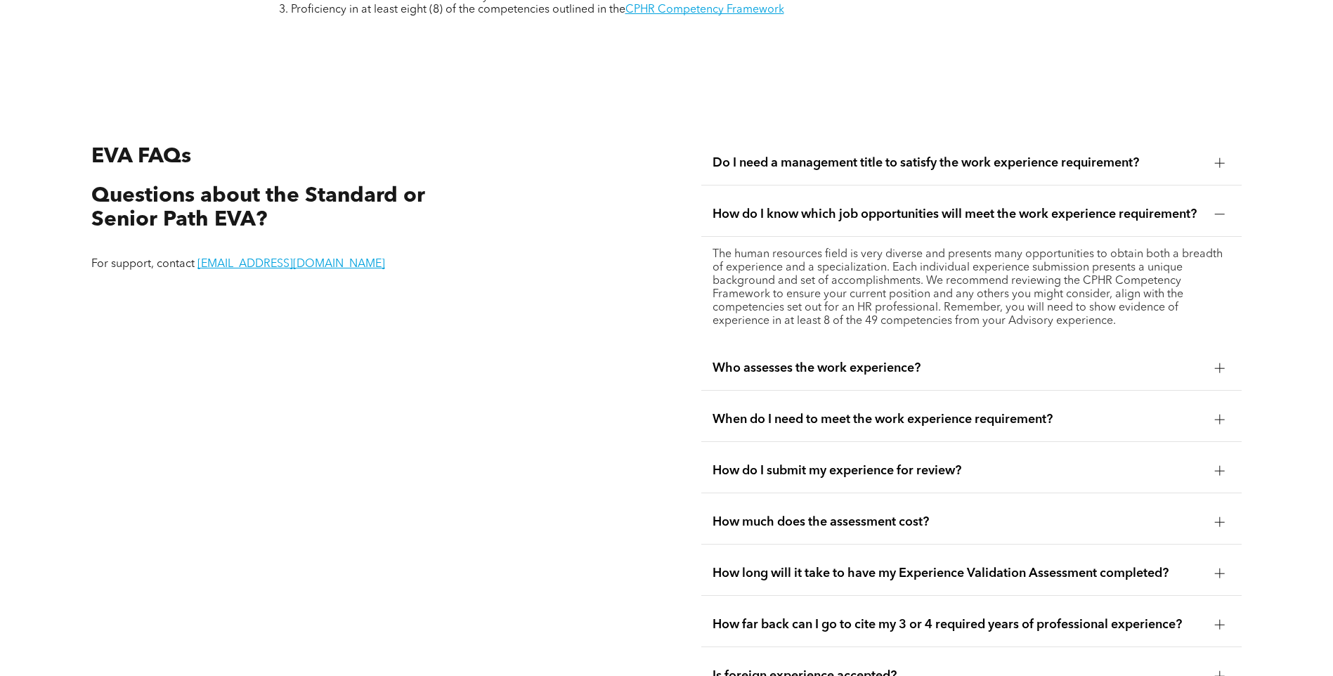
click at [853, 159] on div "Do I need a management title to satisfy the work experience requirement?" at bounding box center [971, 163] width 540 height 44
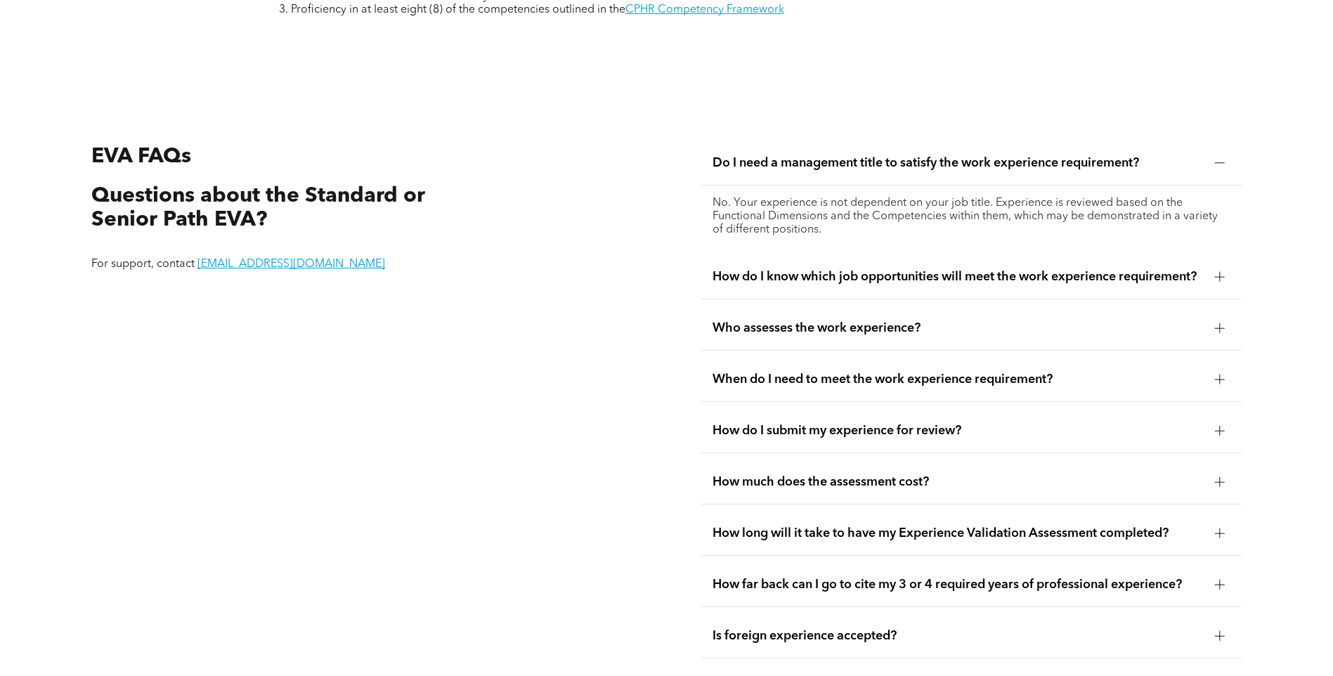
scroll to position [2281, 0]
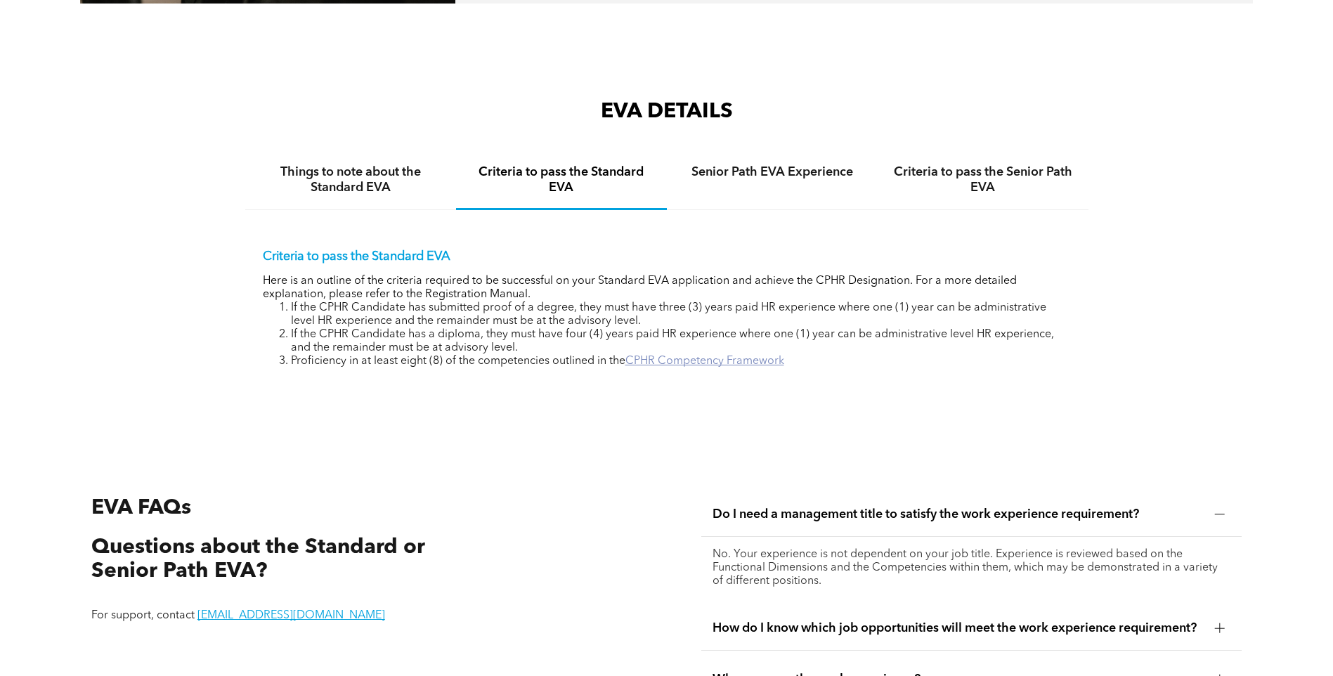
click at [739, 355] on link "CPHR Competency Framework" at bounding box center [704, 360] width 159 height 11
